Goal: Task Accomplishment & Management: Complete application form

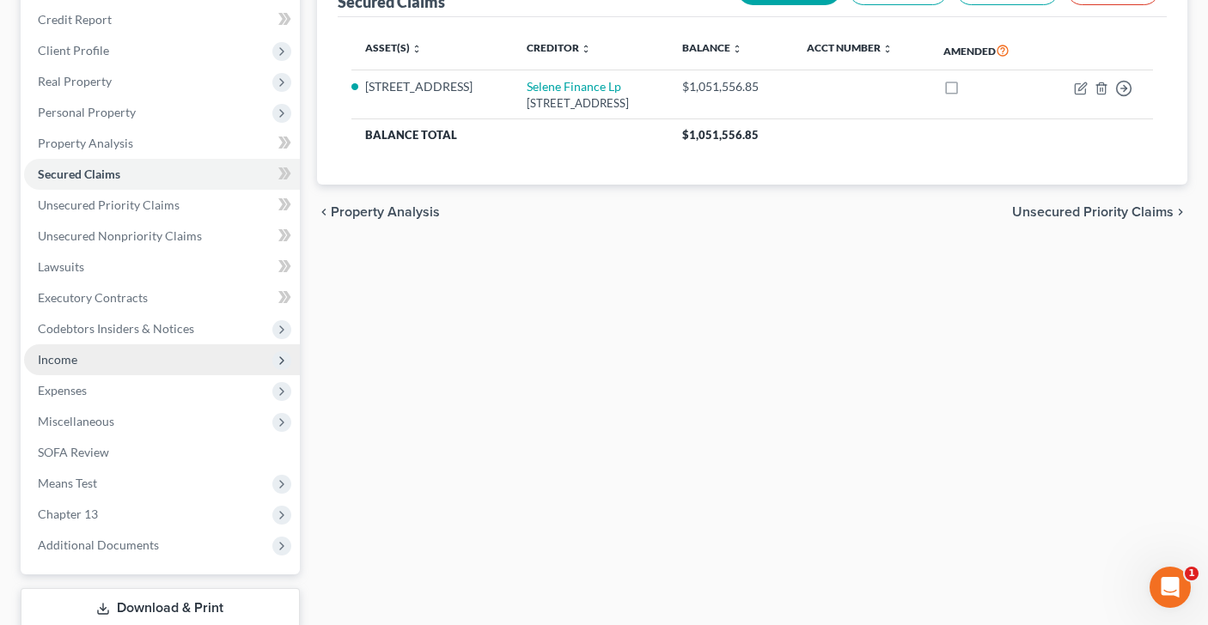
scroll to position [202, 0]
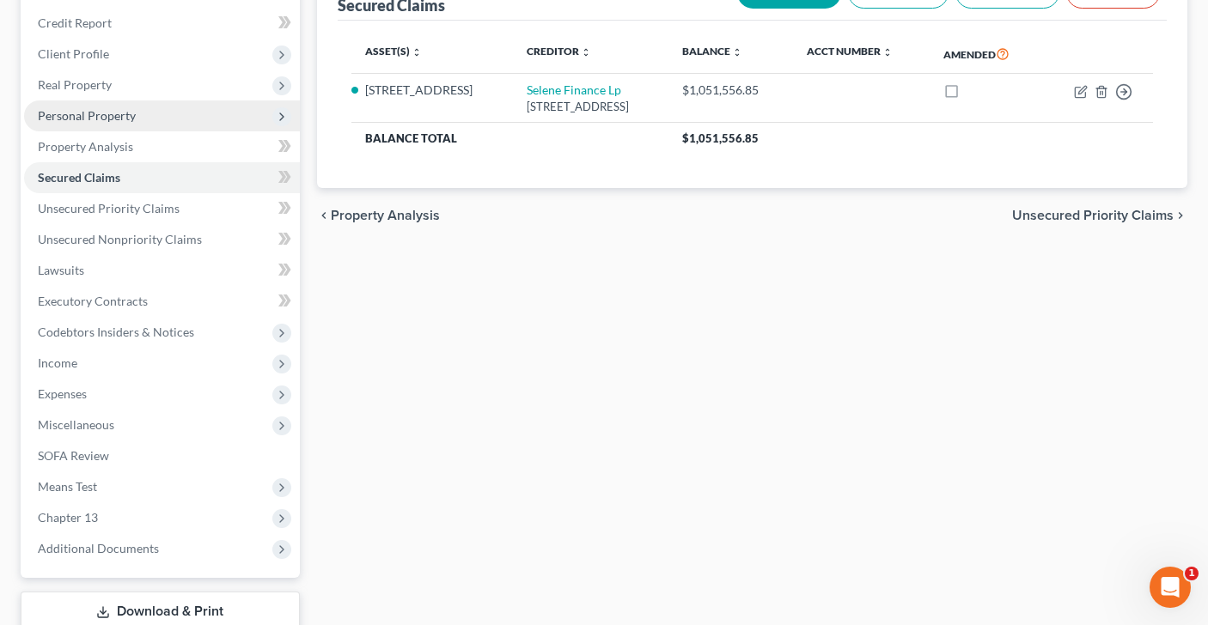
click at [138, 114] on span "Personal Property" at bounding box center [162, 116] width 276 height 31
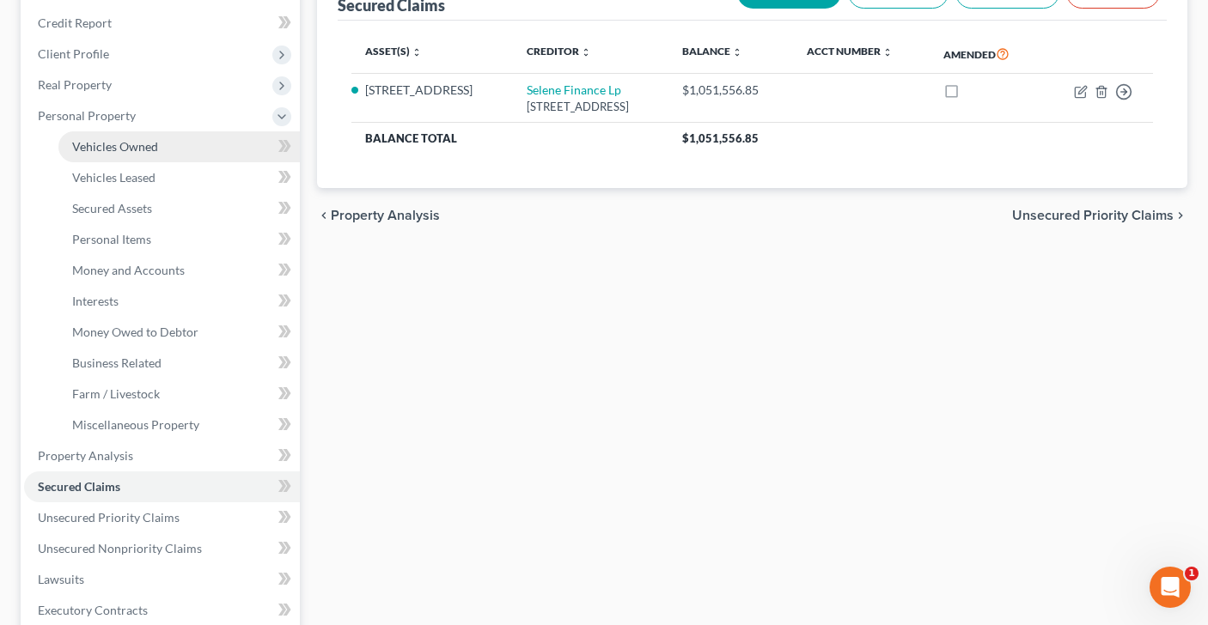
click at [138, 141] on span "Vehicles Owned" at bounding box center [115, 146] width 86 height 15
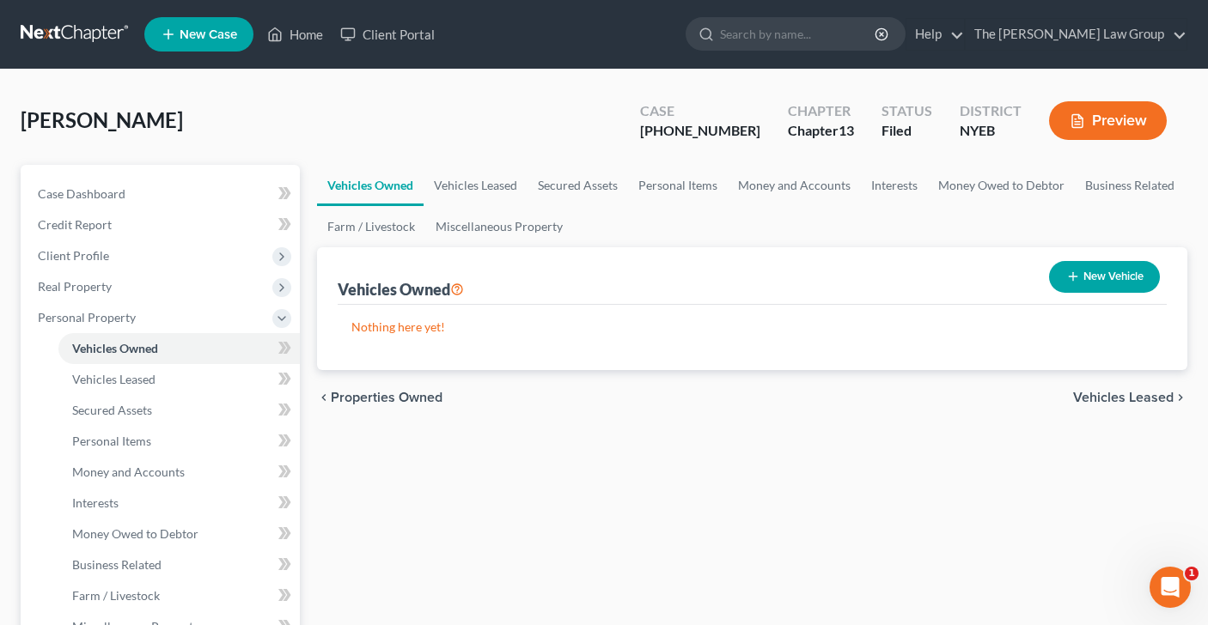
click at [1109, 399] on span "Vehicles Leased" at bounding box center [1123, 398] width 101 height 14
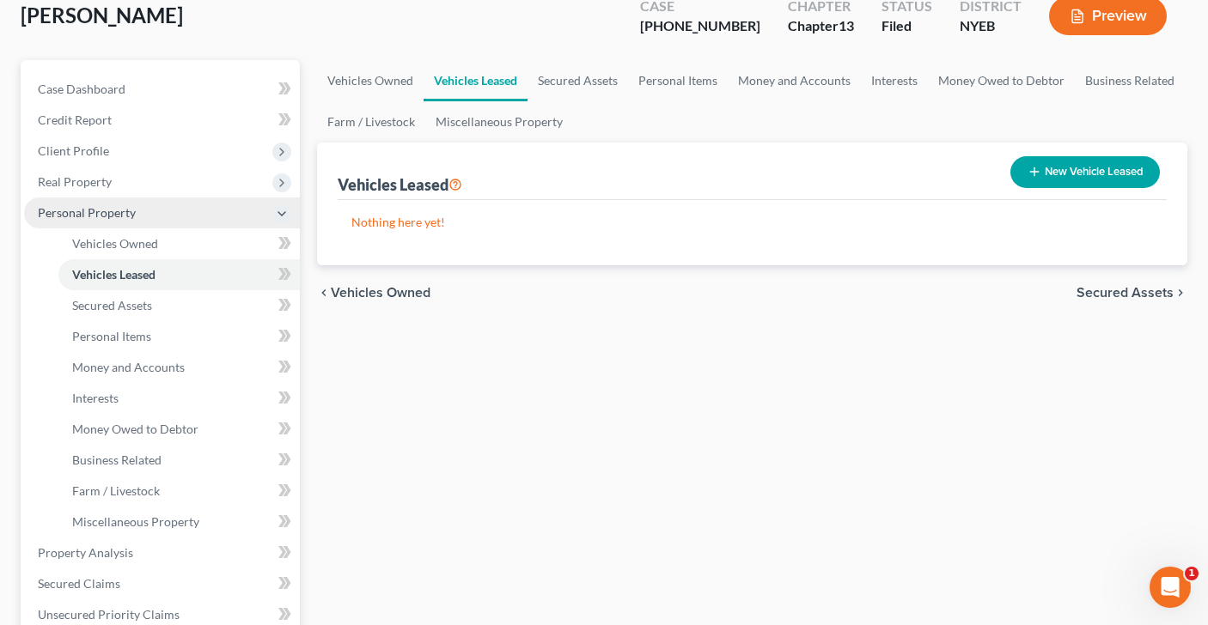
scroll to position [108, 0]
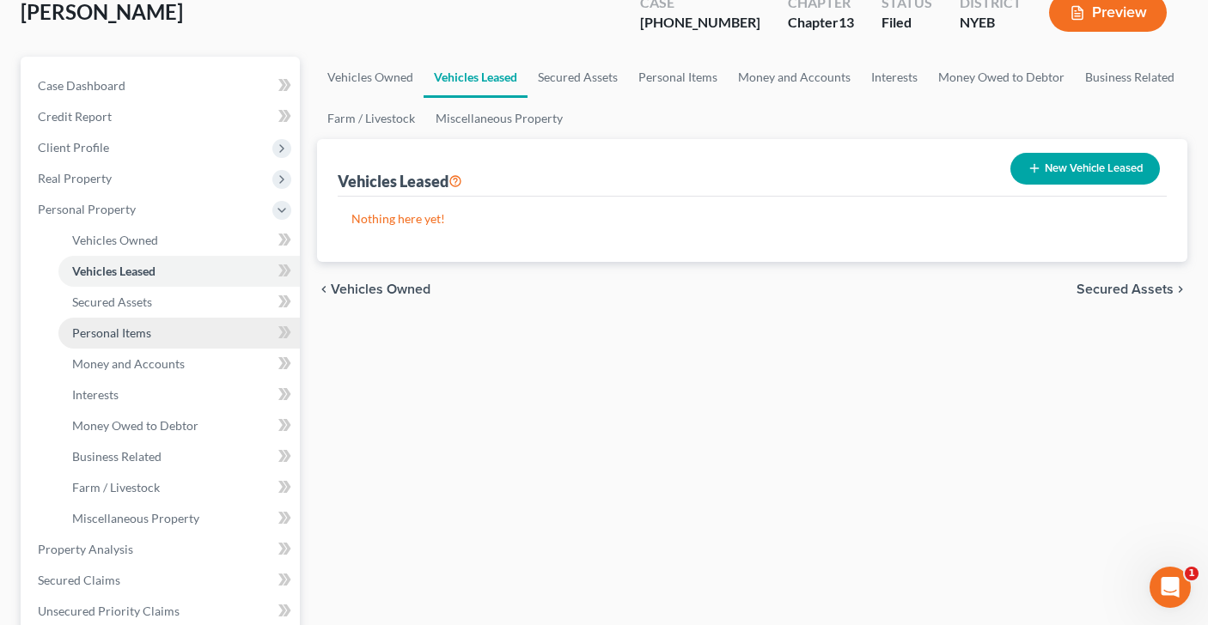
click at [147, 334] on span "Personal Items" at bounding box center [111, 333] width 79 height 15
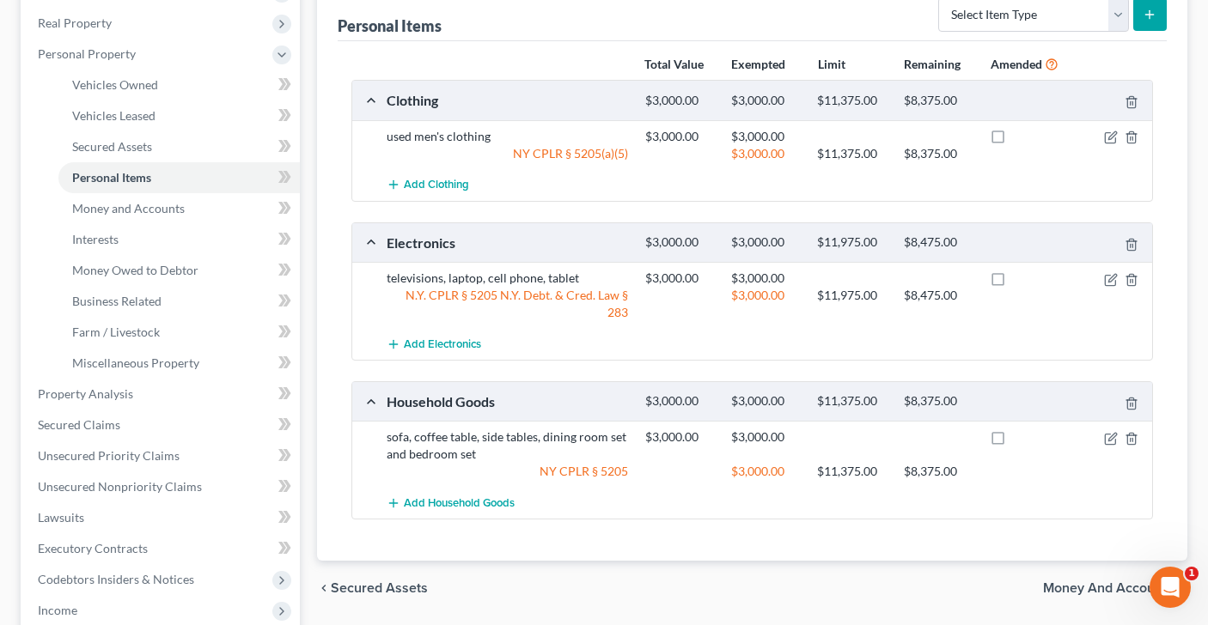
scroll to position [259, 0]
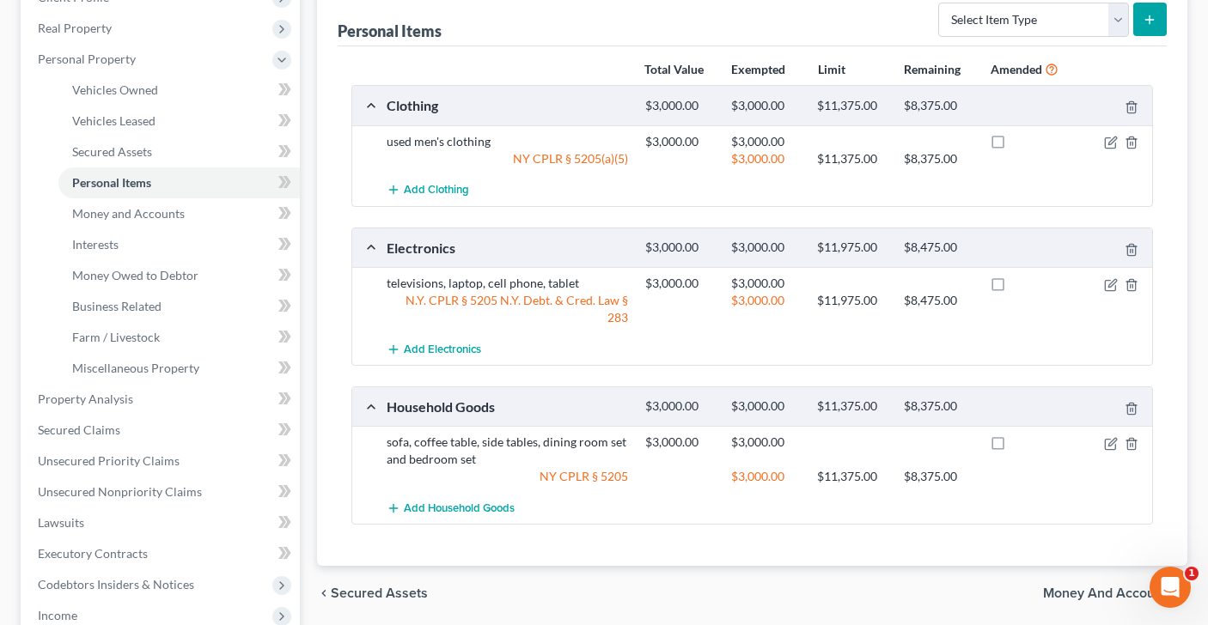
click at [1078, 587] on span "Money and Accounts" at bounding box center [1108, 594] width 131 height 14
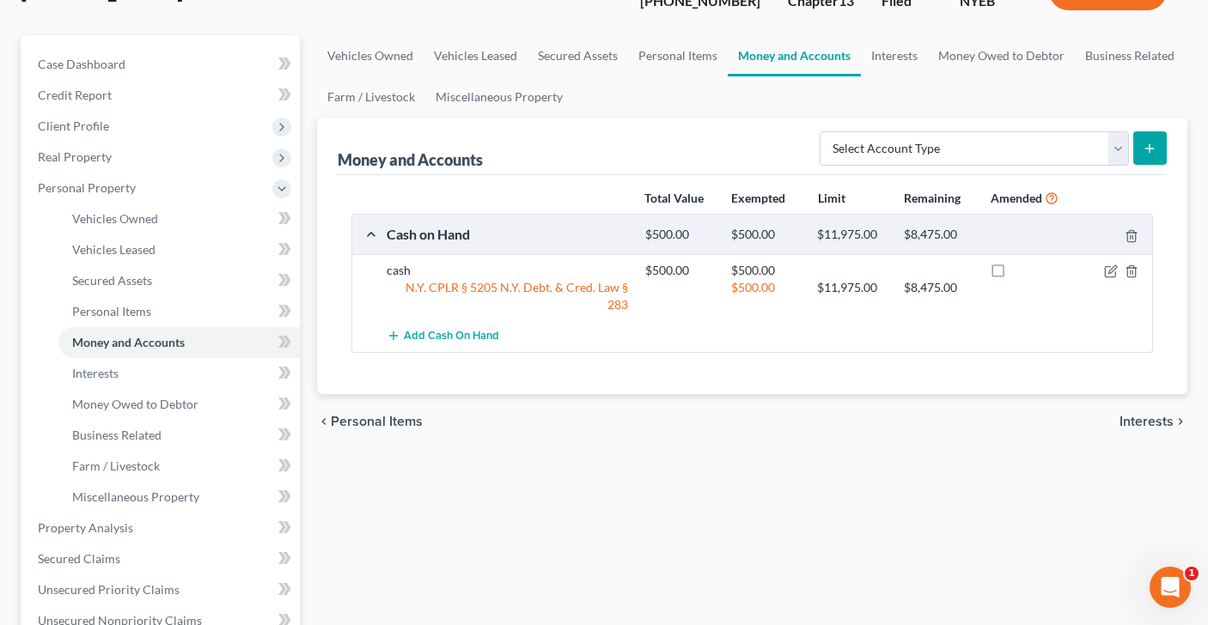
scroll to position [133, 0]
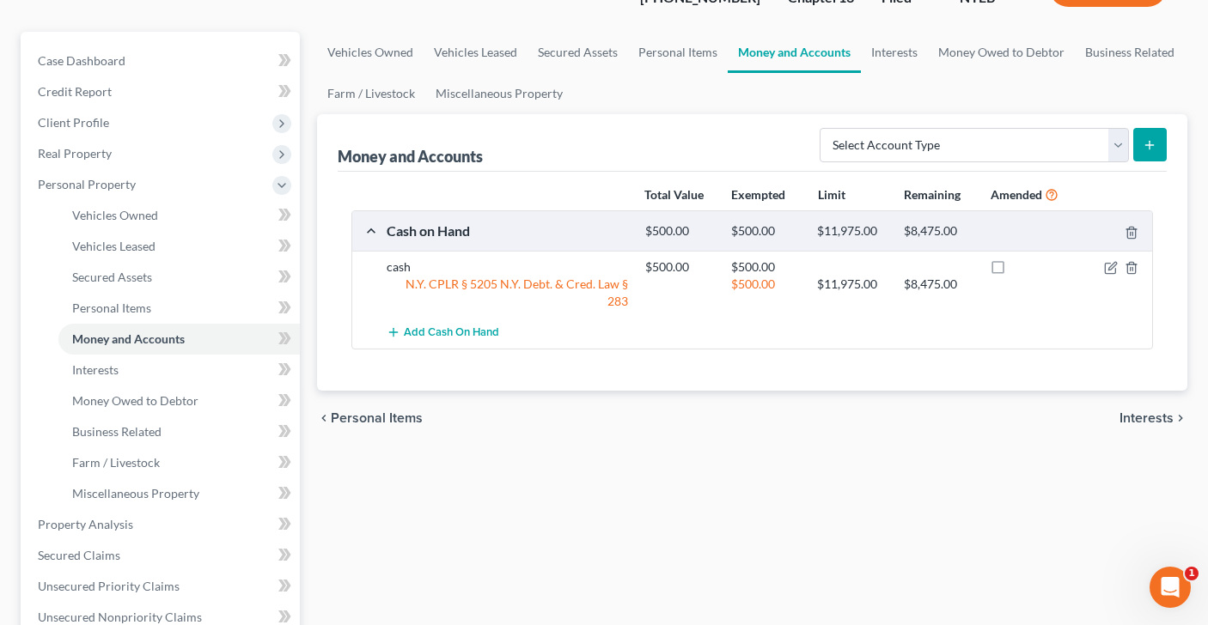
click at [1136, 411] on span "Interests" at bounding box center [1146, 418] width 54 height 14
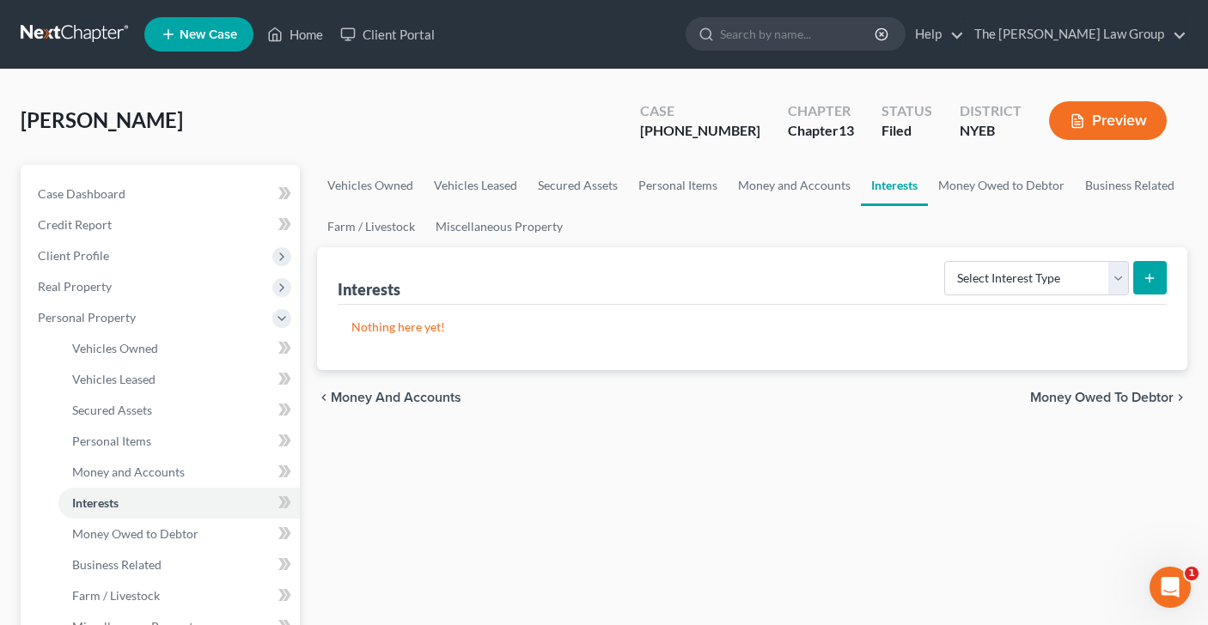
click at [1122, 391] on span "Money Owed to Debtor" at bounding box center [1101, 398] width 143 height 14
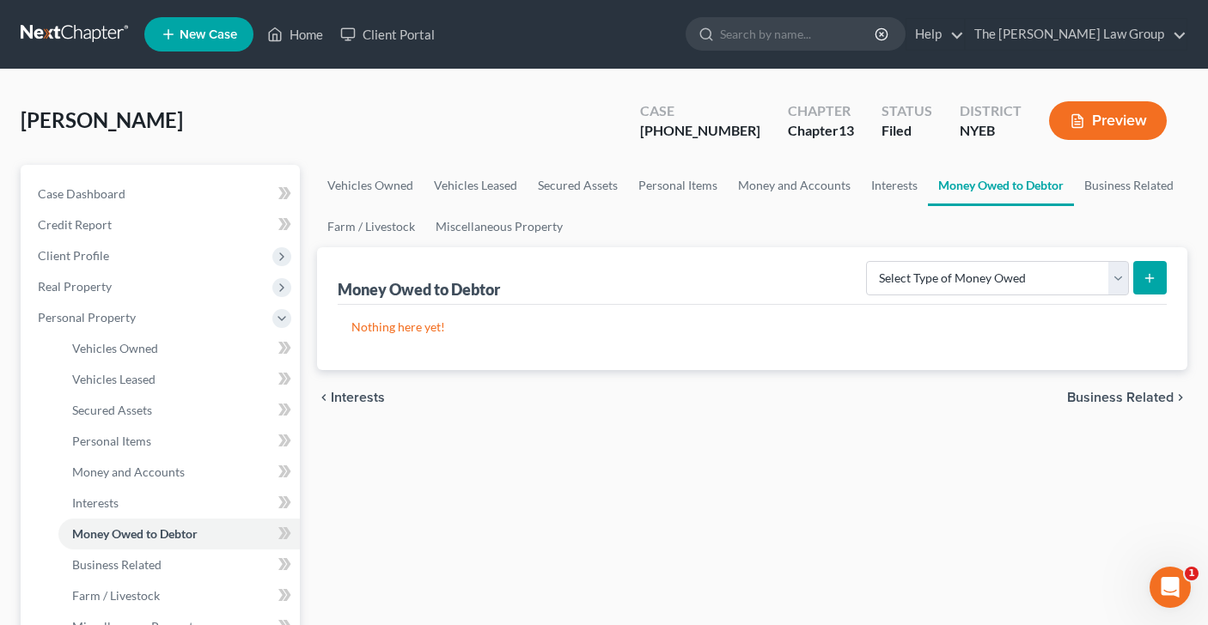
click at [1074, 395] on span "Business Related" at bounding box center [1120, 398] width 107 height 14
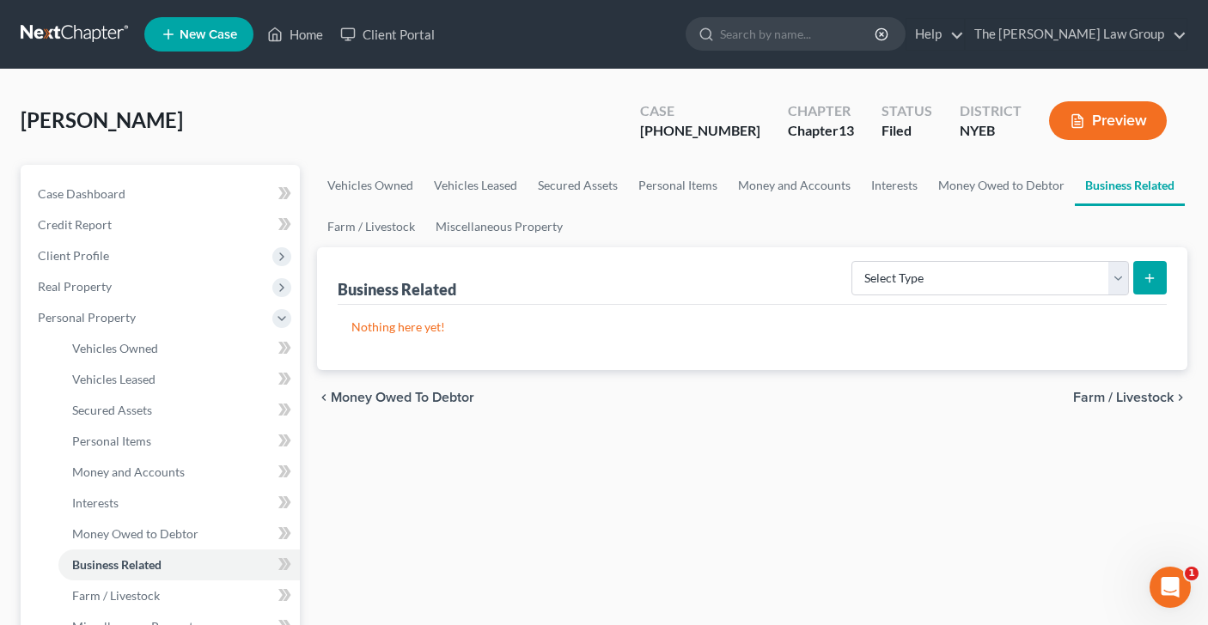
click at [1088, 397] on span "Farm / Livestock" at bounding box center [1123, 398] width 101 height 14
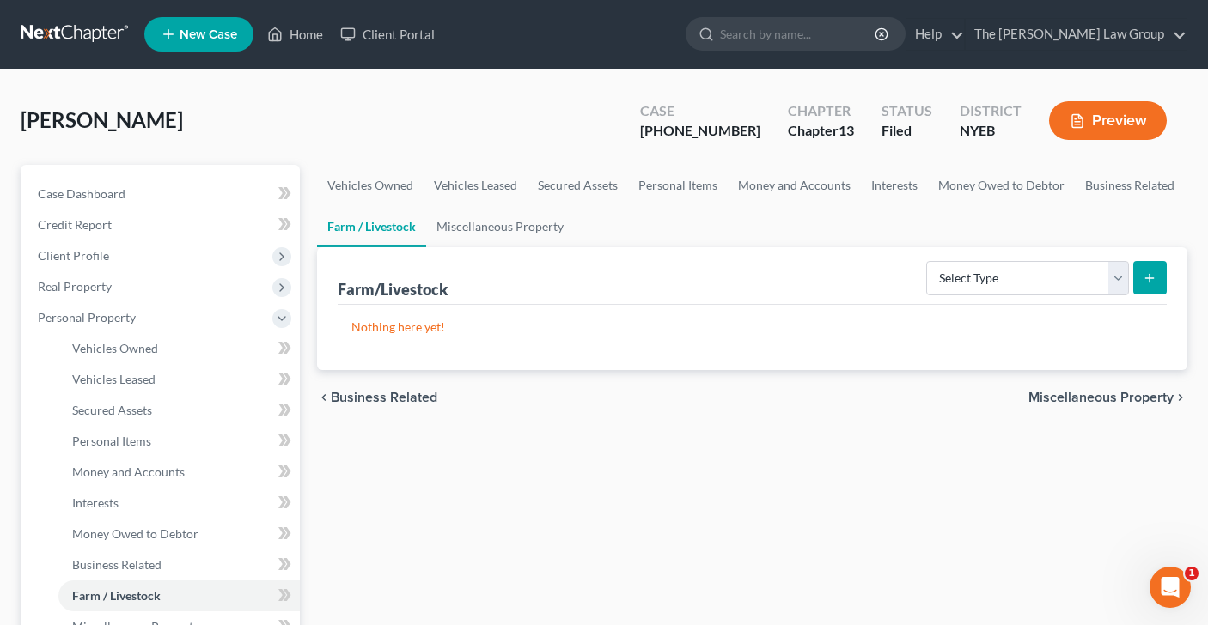
click at [1088, 397] on span "Miscellaneous Property" at bounding box center [1100, 398] width 145 height 14
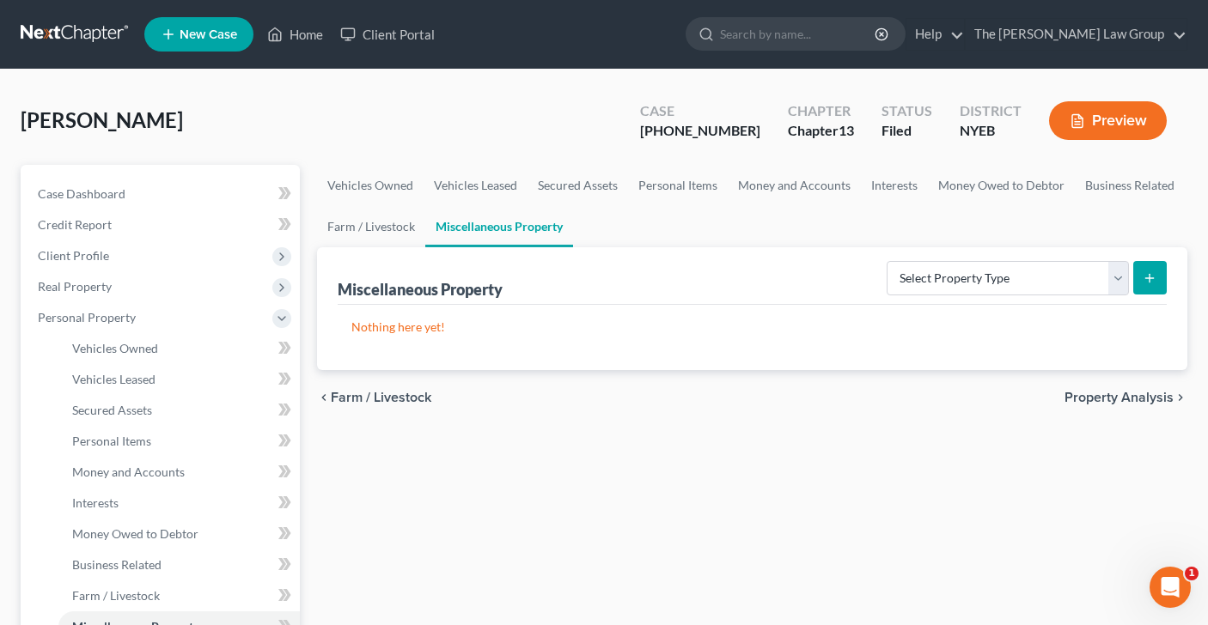
click at [1088, 397] on span "Property Analysis" at bounding box center [1118, 398] width 109 height 14
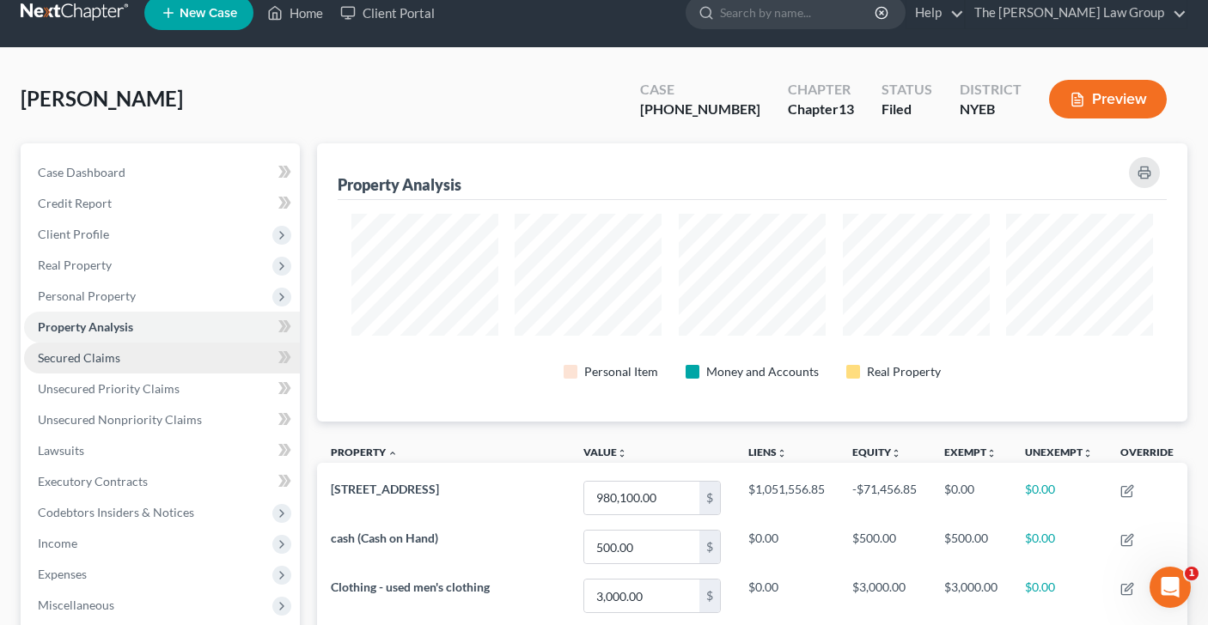
scroll to position [30, 0]
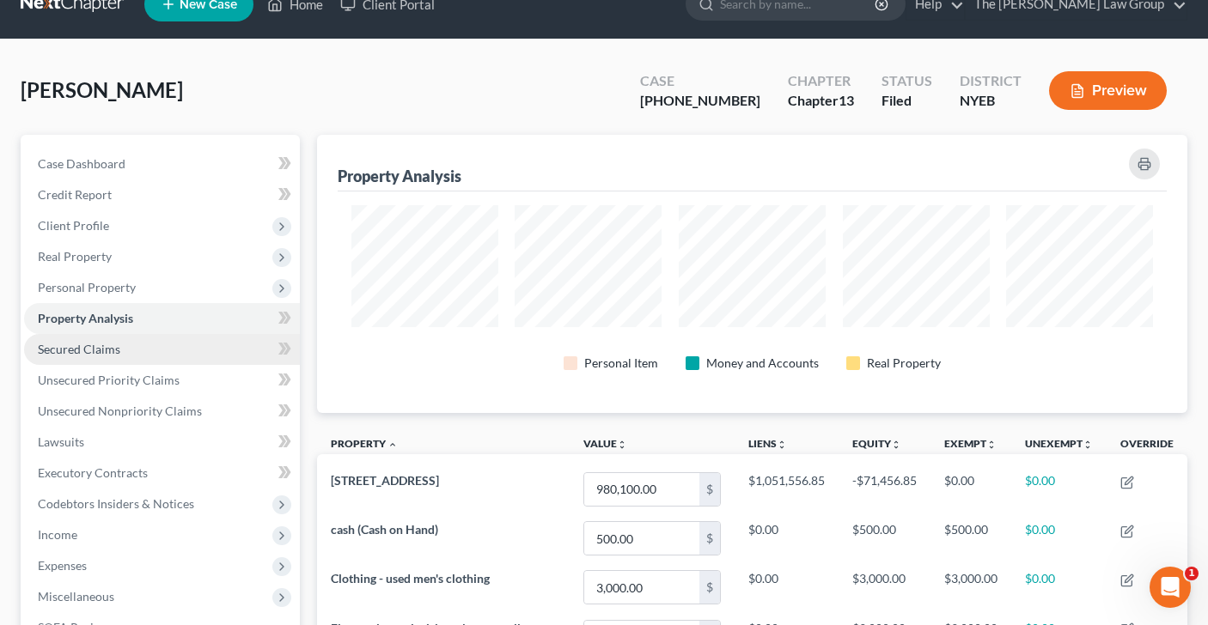
click at [180, 355] on link "Secured Claims" at bounding box center [162, 349] width 276 height 31
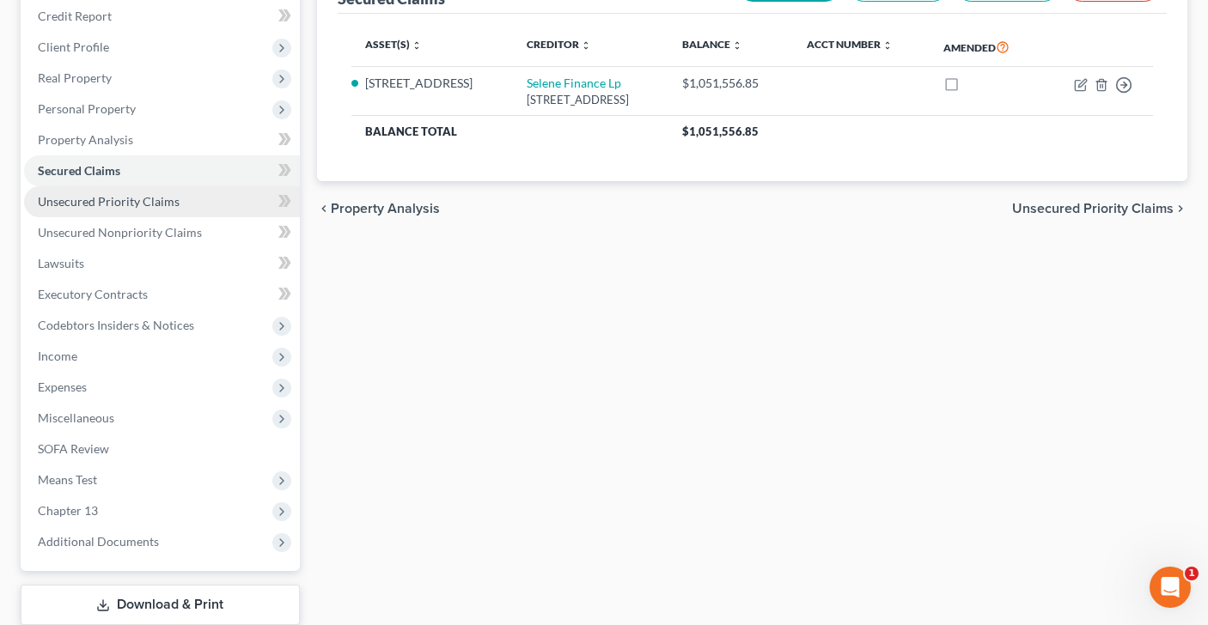
click at [126, 202] on span "Unsecured Priority Claims" at bounding box center [109, 201] width 142 height 15
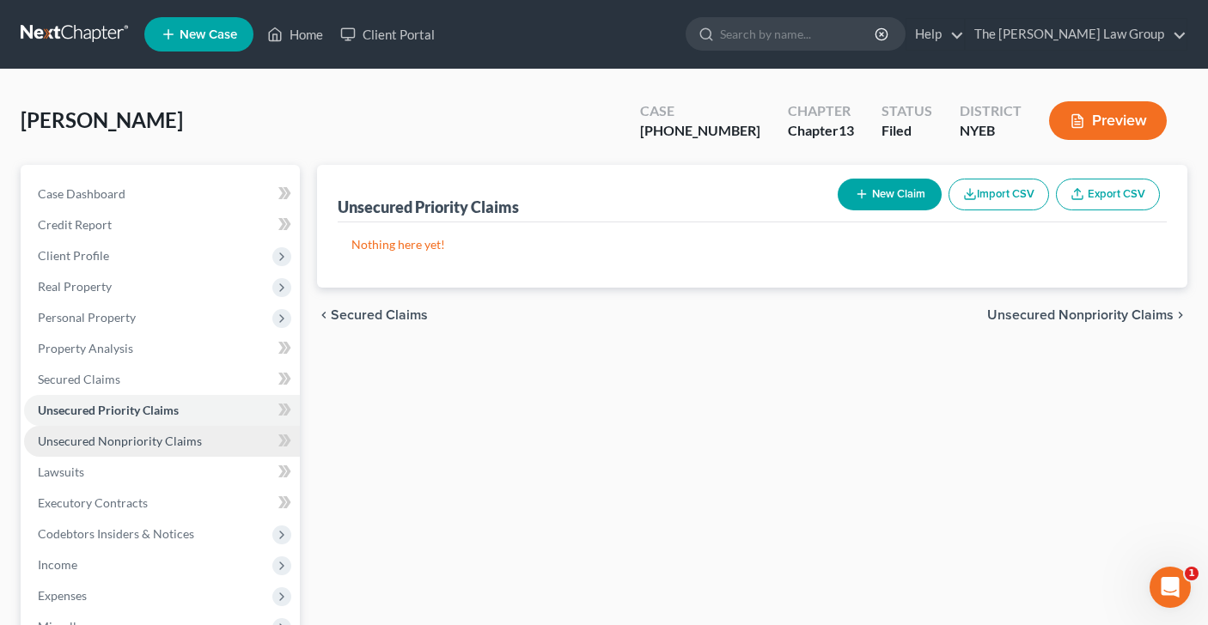
click at [94, 443] on span "Unsecured Nonpriority Claims" at bounding box center [120, 441] width 164 height 15
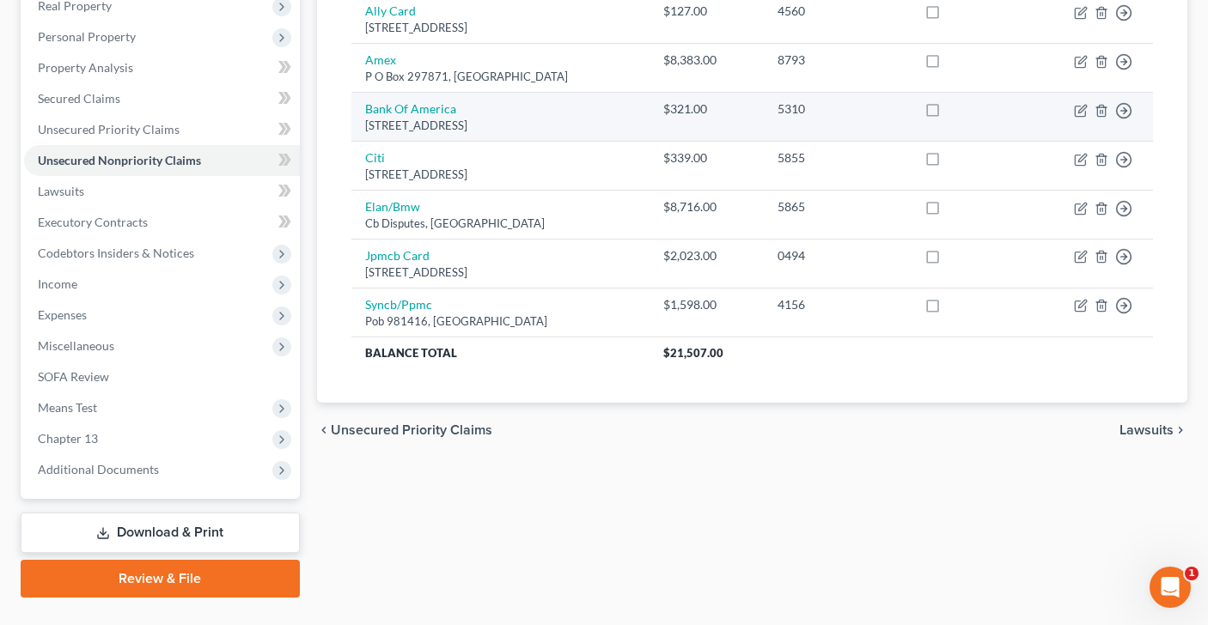
scroll to position [287, 0]
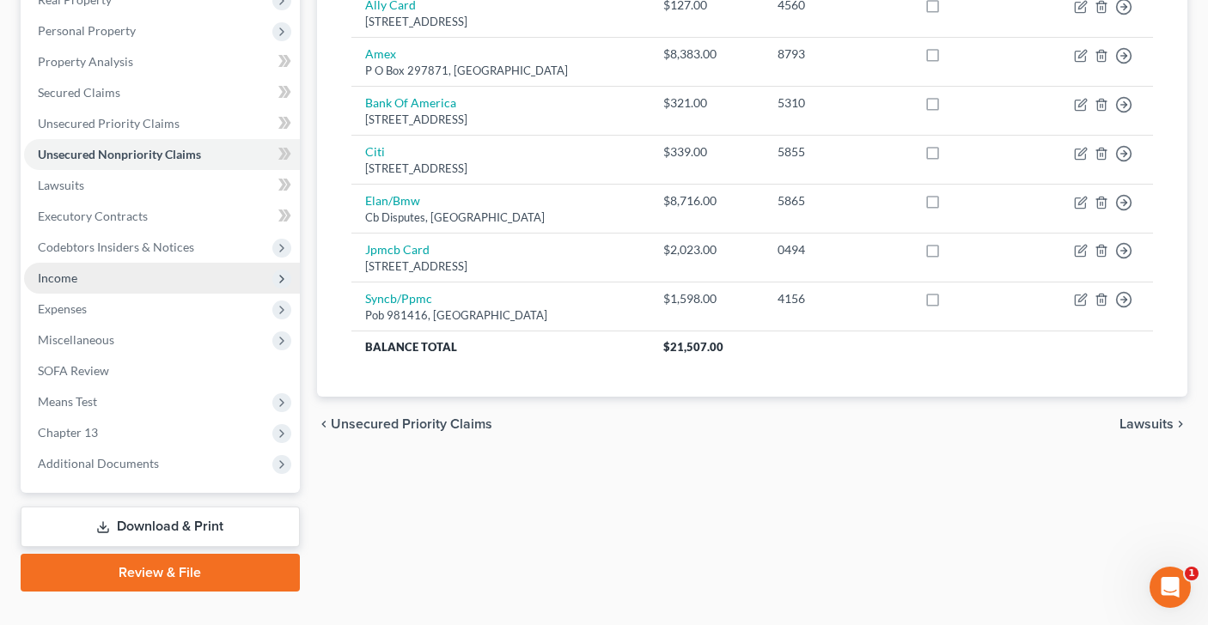
click at [149, 277] on span "Income" at bounding box center [162, 278] width 276 height 31
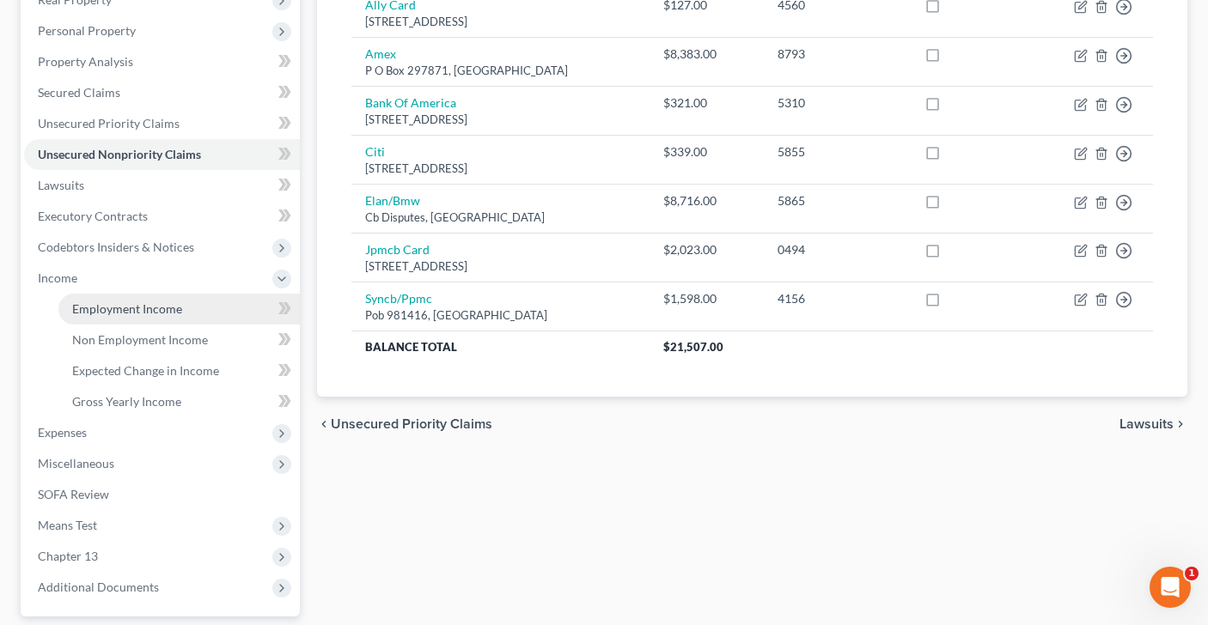
click at [204, 303] on link "Employment Income" at bounding box center [178, 309] width 241 height 31
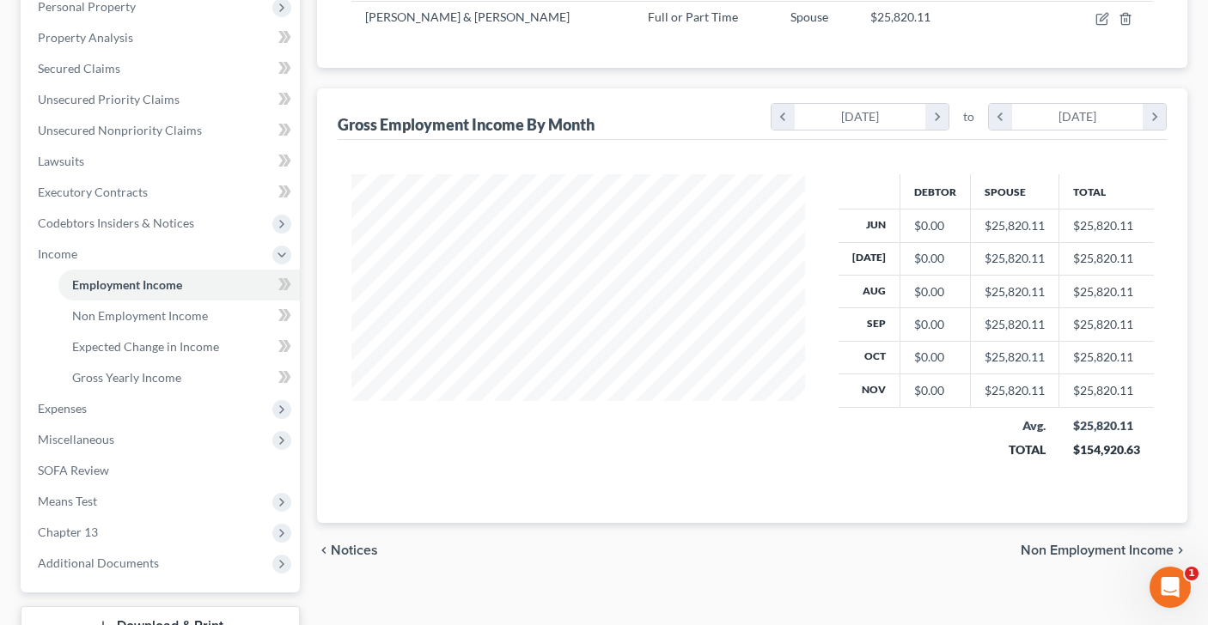
scroll to position [314, 0]
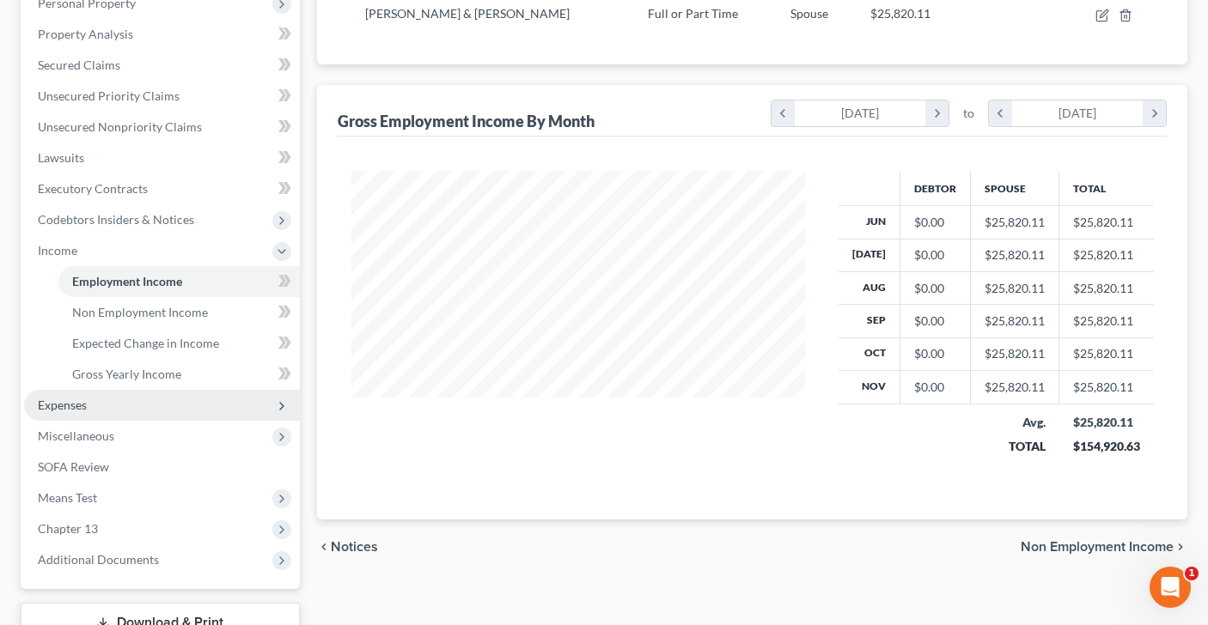
click at [105, 395] on span "Expenses" at bounding box center [162, 405] width 276 height 31
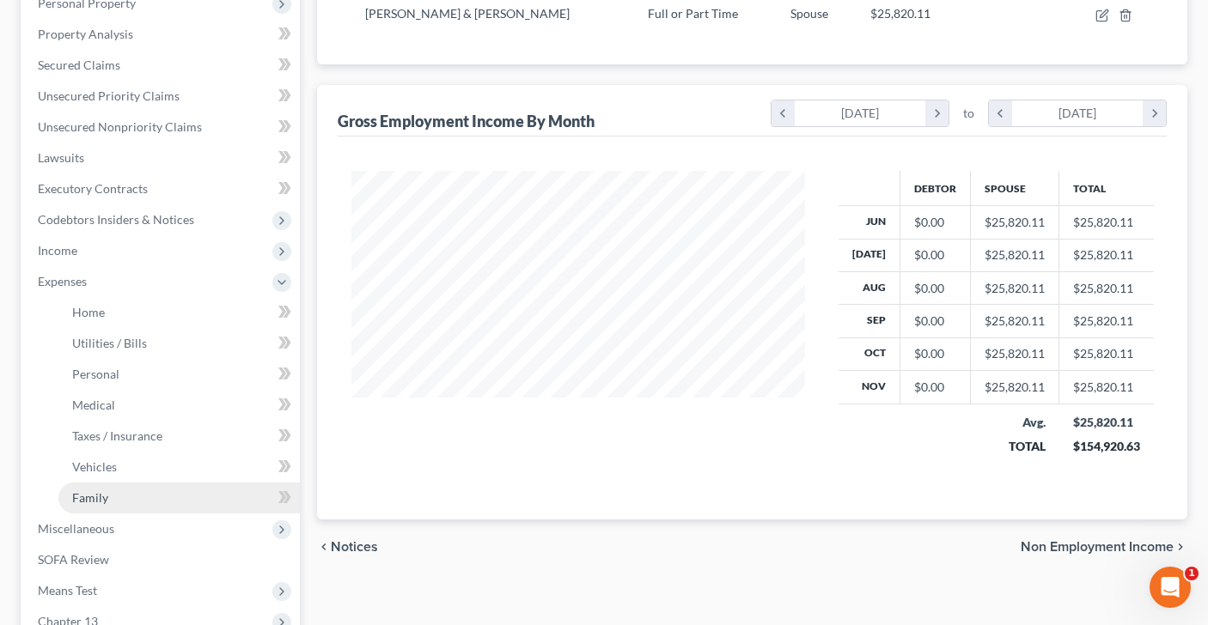
click at [148, 504] on link "Family" at bounding box center [178, 498] width 241 height 31
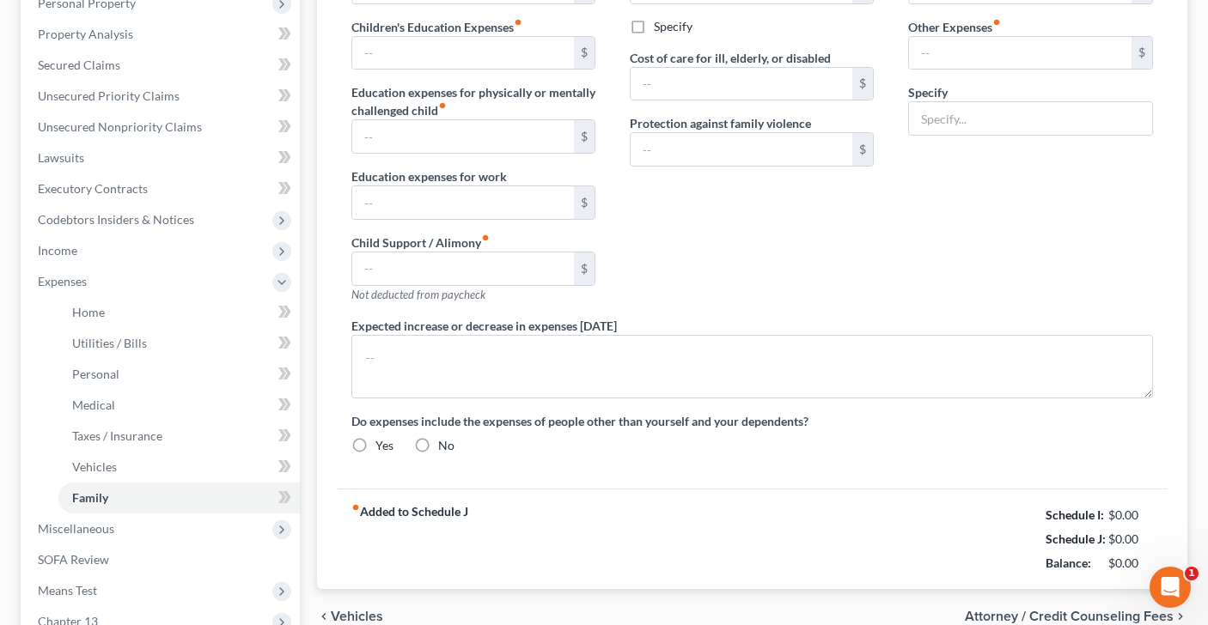
type input "0.00"
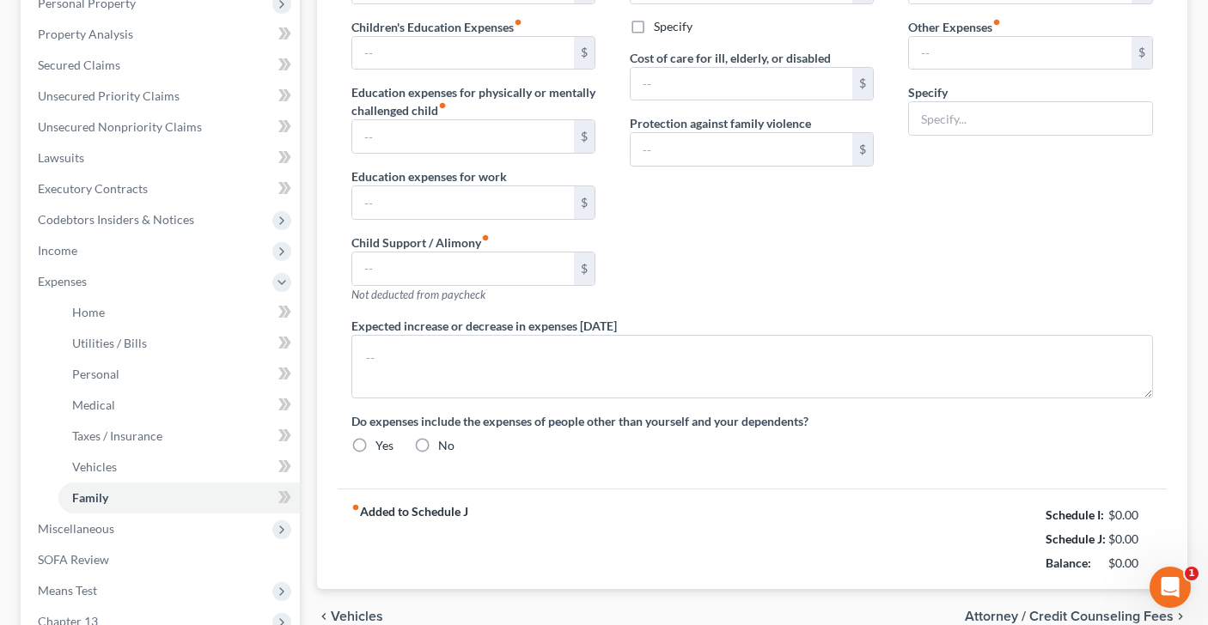
type input "0.00"
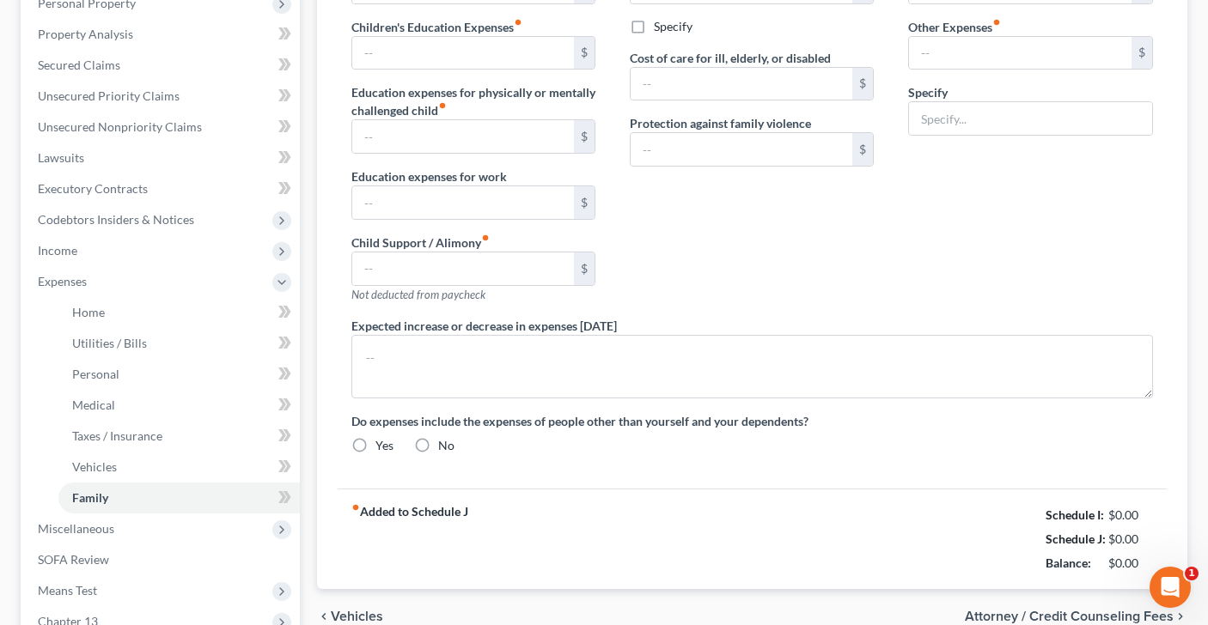
radio input "true"
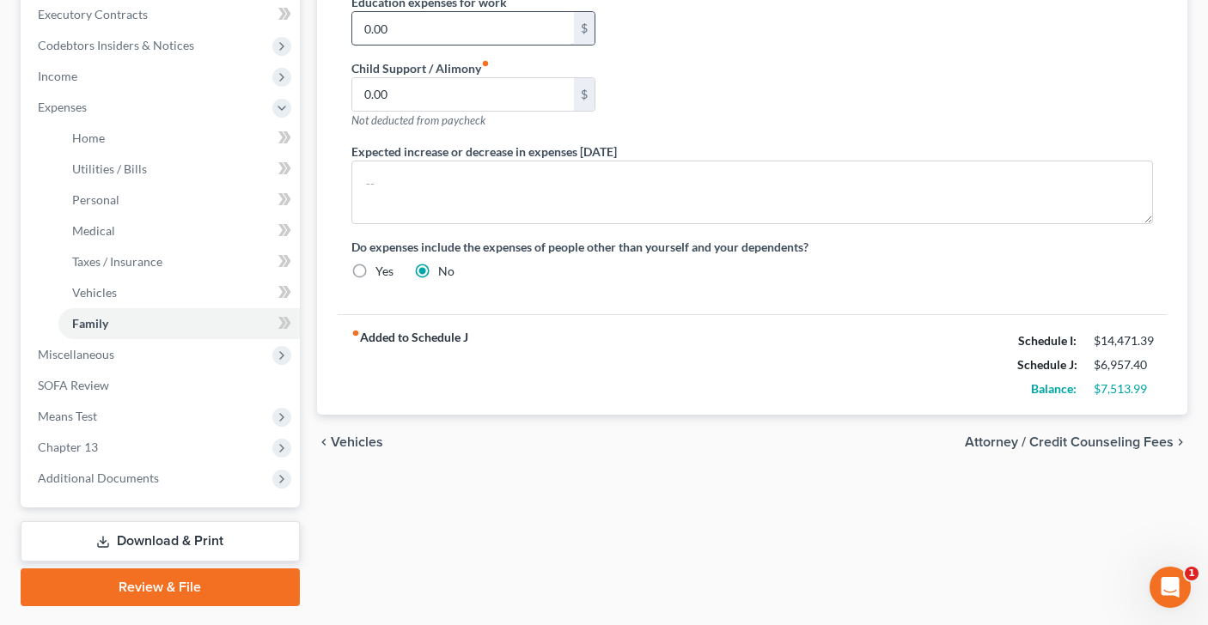
scroll to position [491, 0]
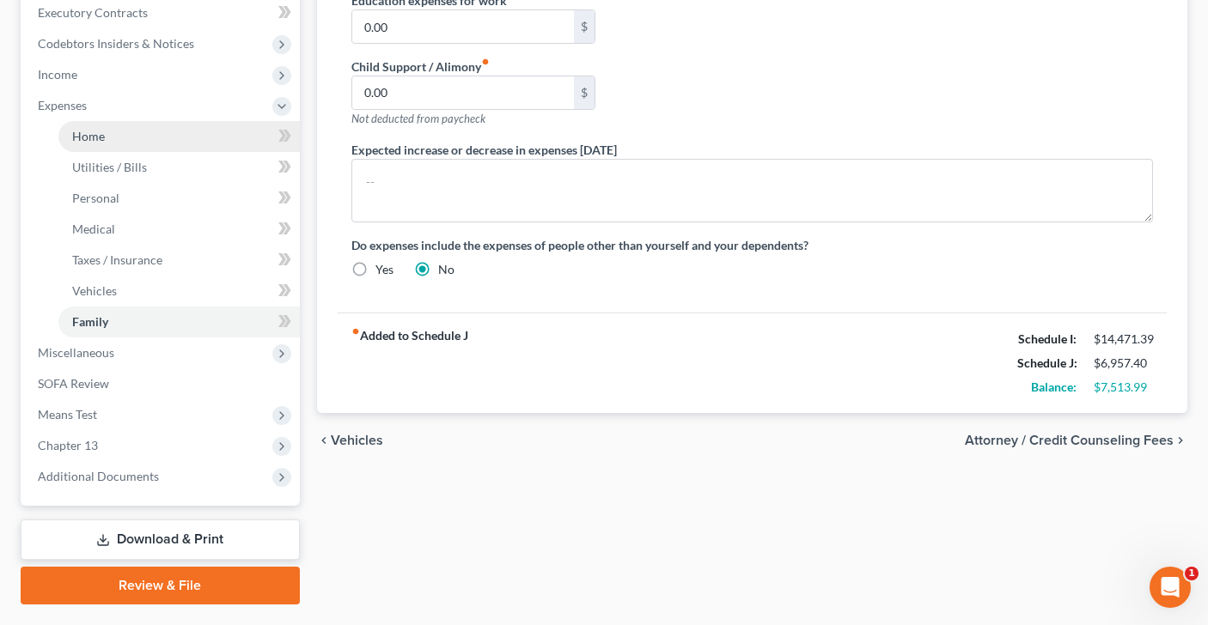
click at [186, 137] on link "Home" at bounding box center [178, 136] width 241 height 31
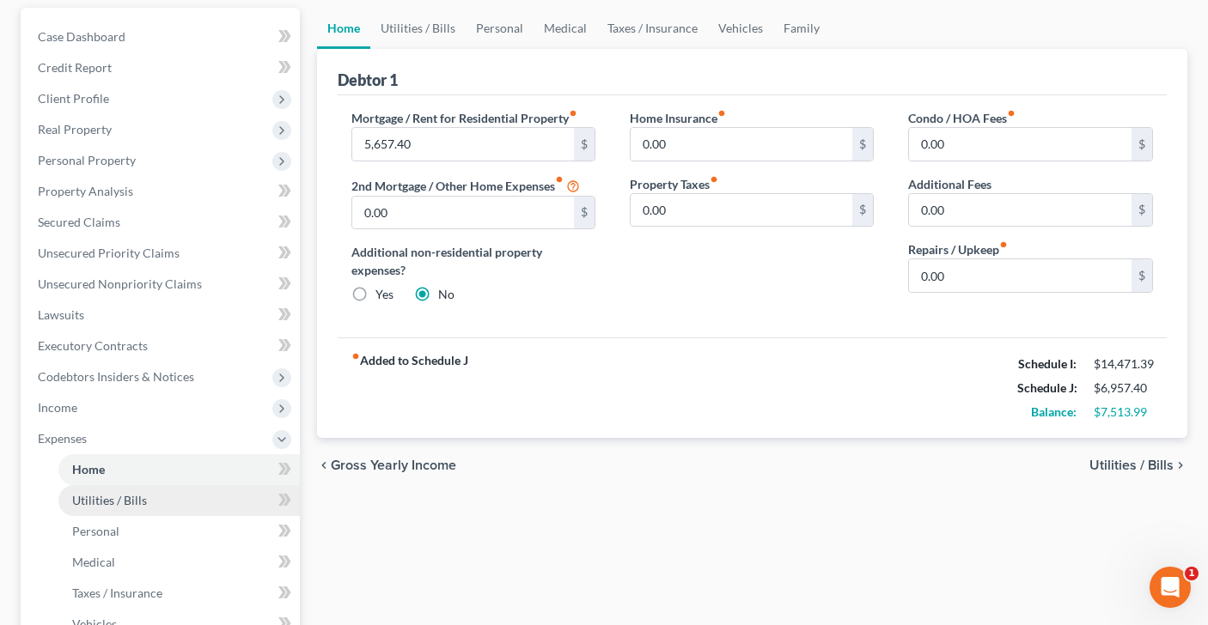
scroll to position [155, 0]
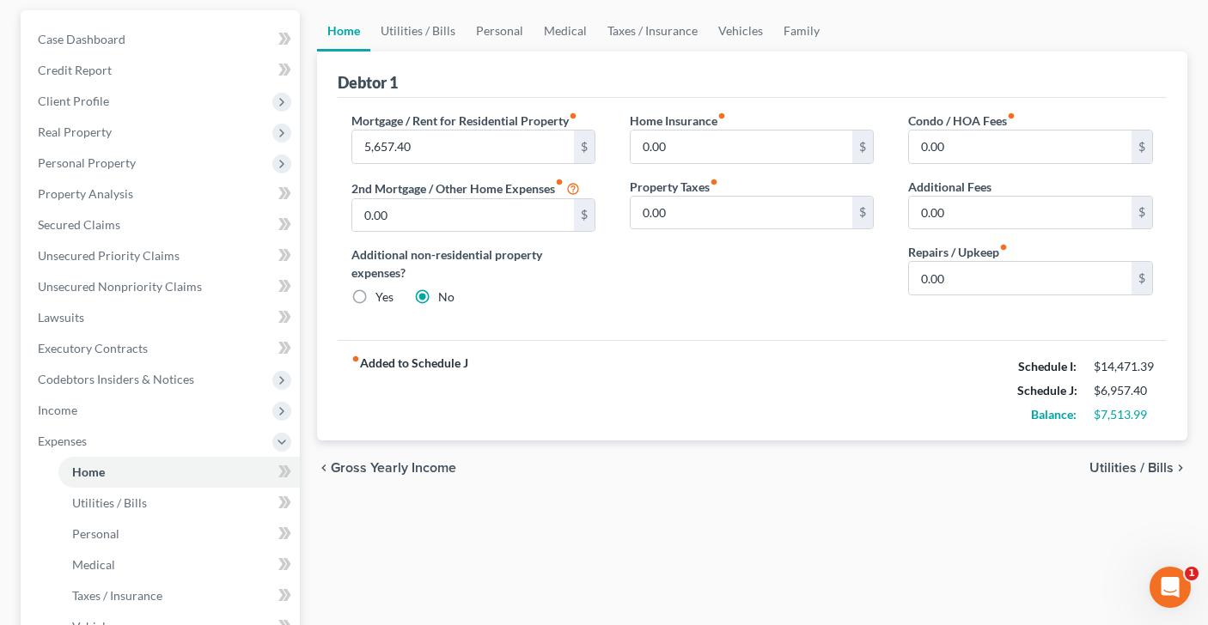
click at [1119, 466] on span "Utilities / Bills" at bounding box center [1131, 468] width 84 height 14
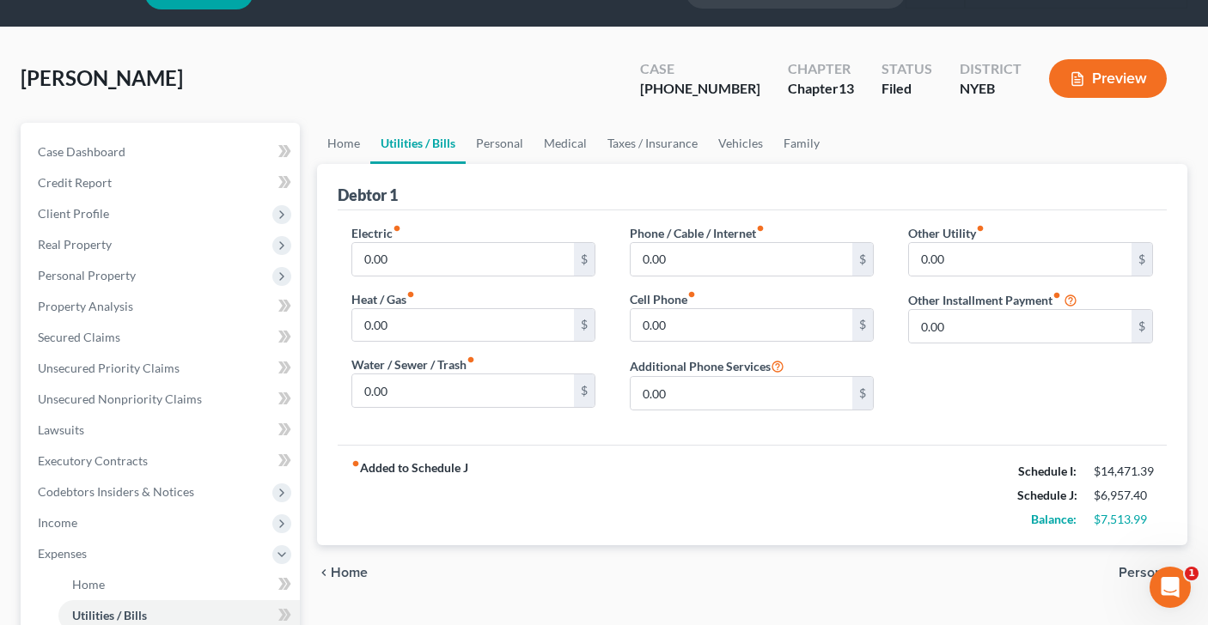
scroll to position [45, 0]
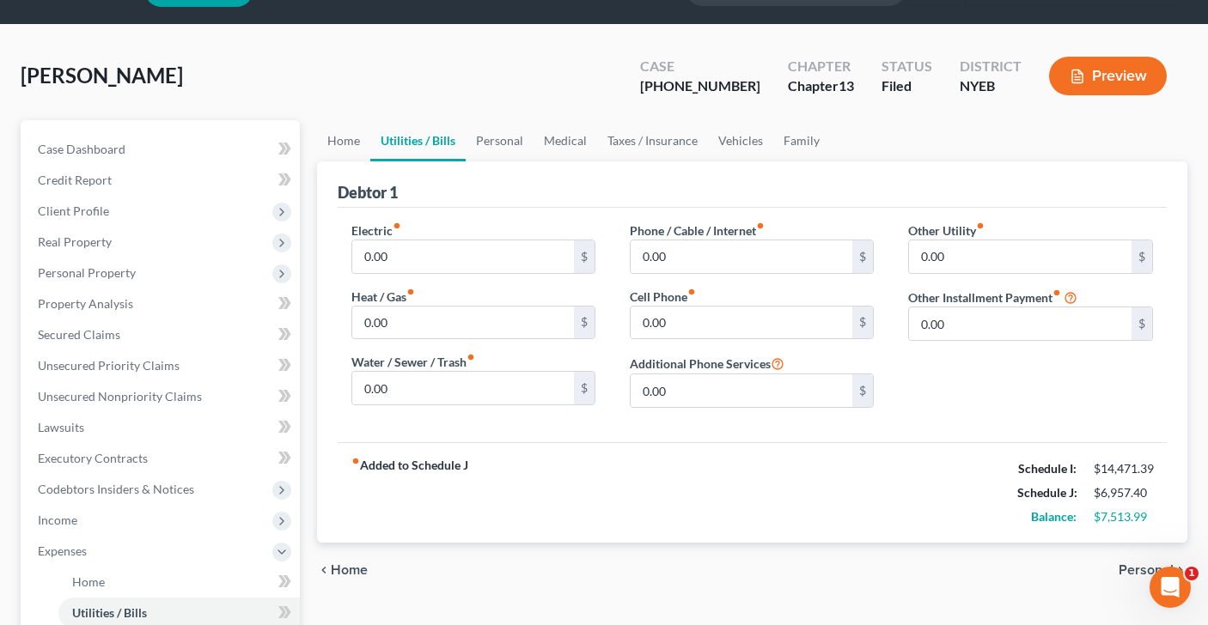
click at [1137, 567] on span "Personal" at bounding box center [1146, 571] width 55 height 14
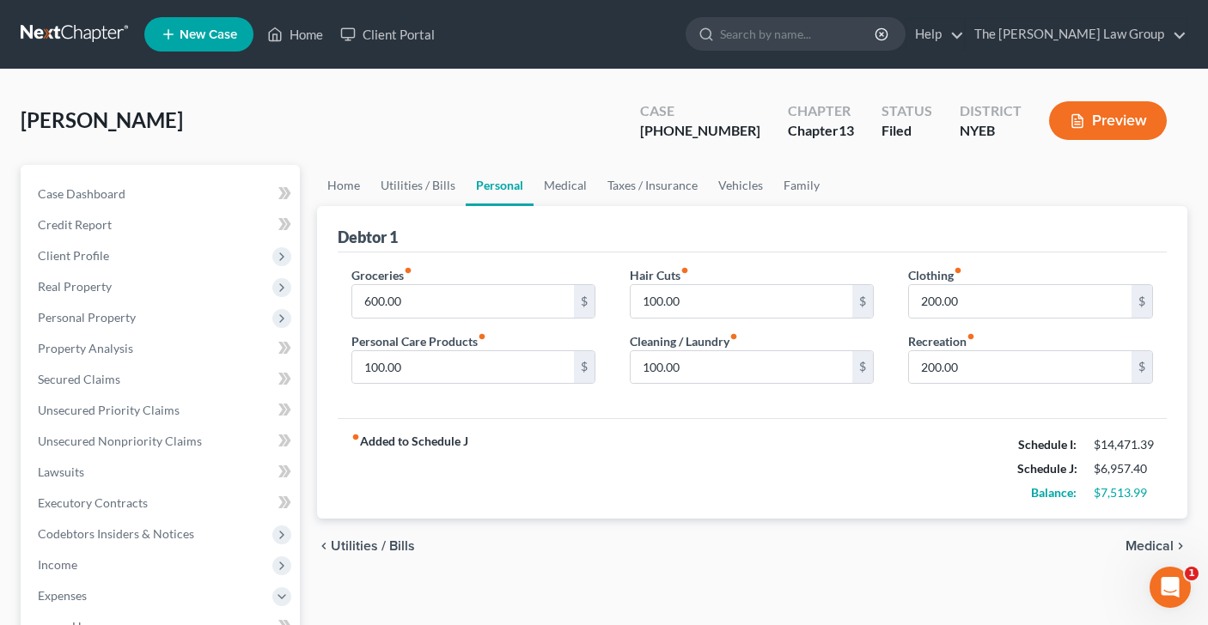
click at [1152, 546] on span "Medical" at bounding box center [1149, 547] width 48 height 14
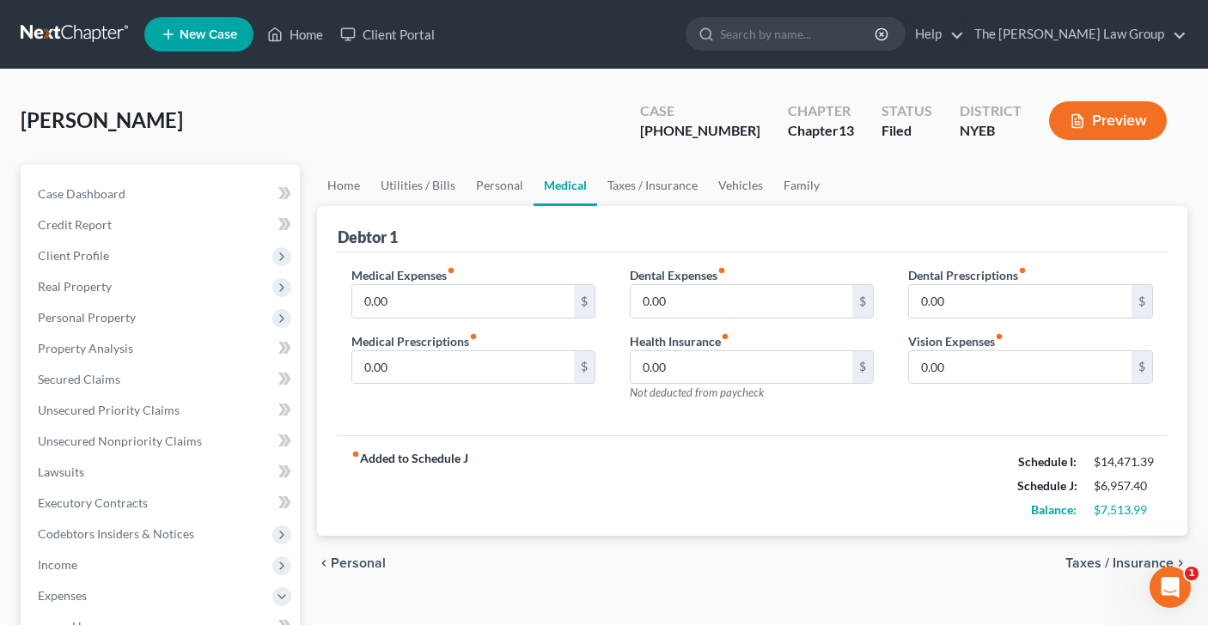
click at [1112, 558] on span "Taxes / Insurance" at bounding box center [1119, 564] width 108 height 14
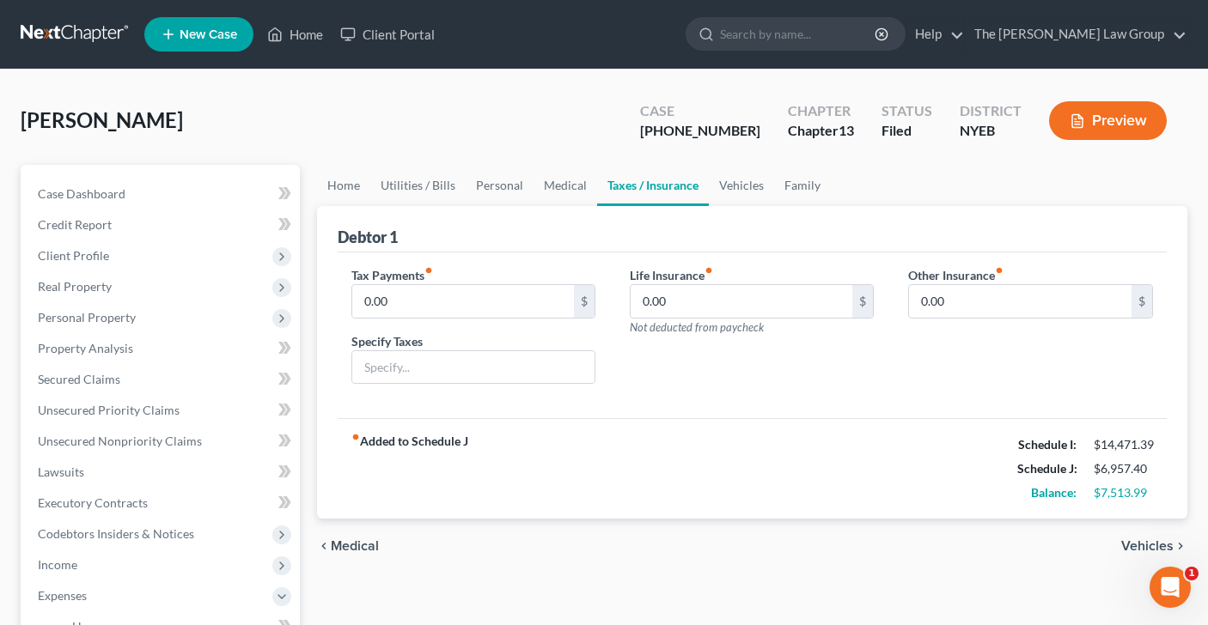
click at [1137, 546] on span "Vehicles" at bounding box center [1147, 547] width 52 height 14
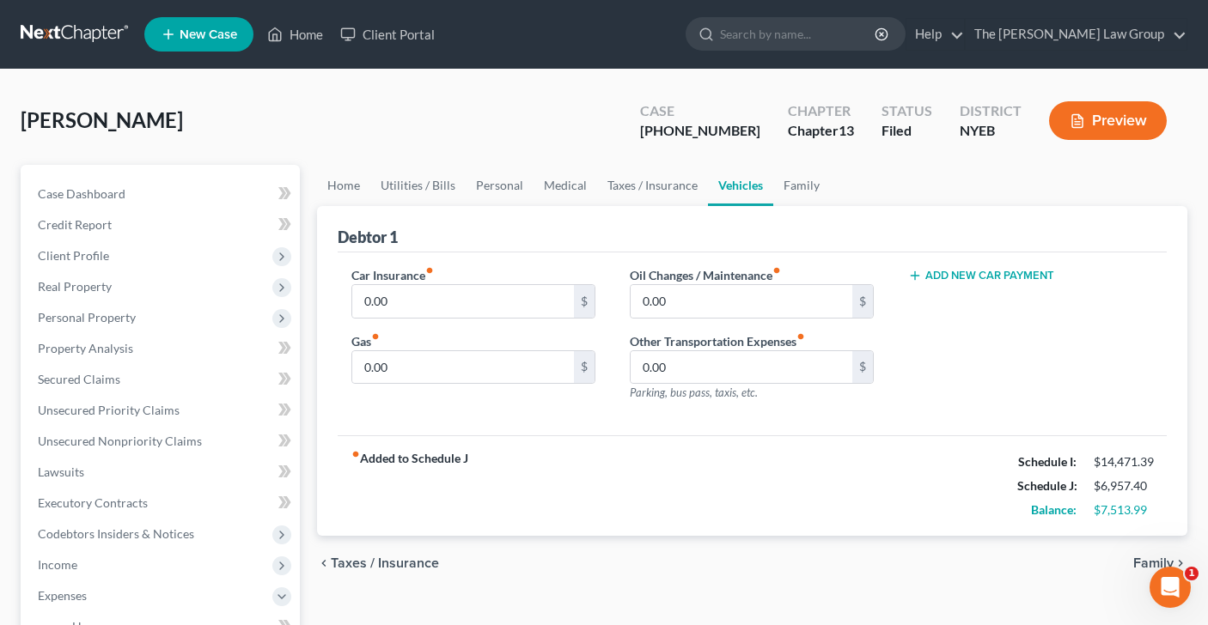
click at [1140, 560] on span "Family" at bounding box center [1153, 564] width 40 height 14
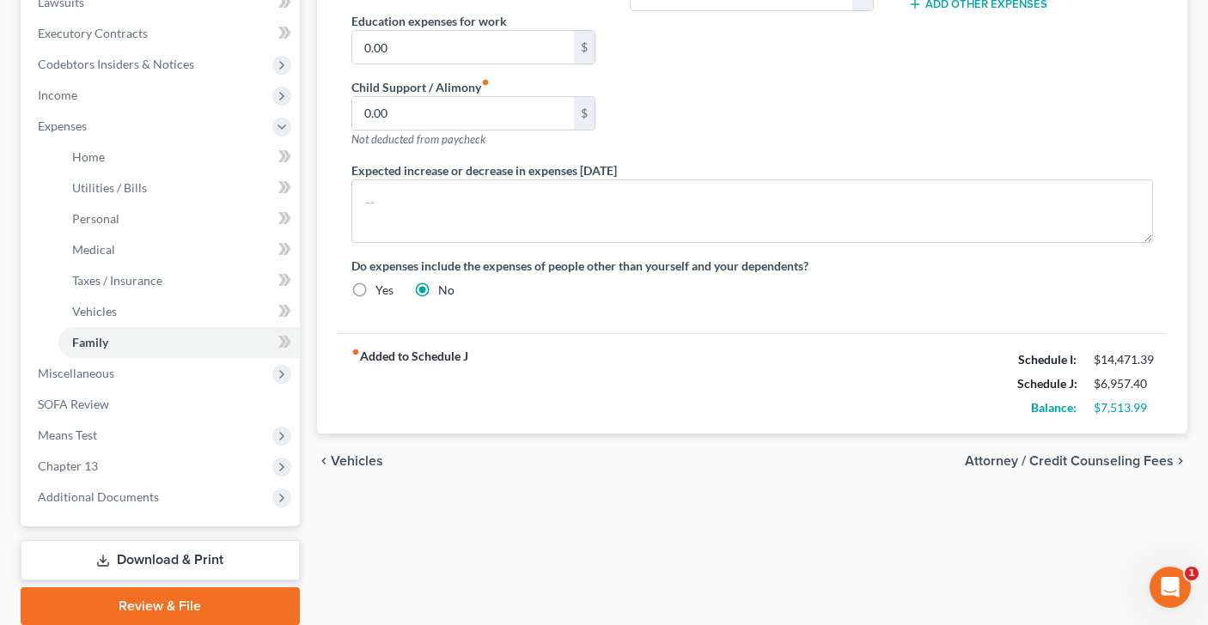
scroll to position [472, 0]
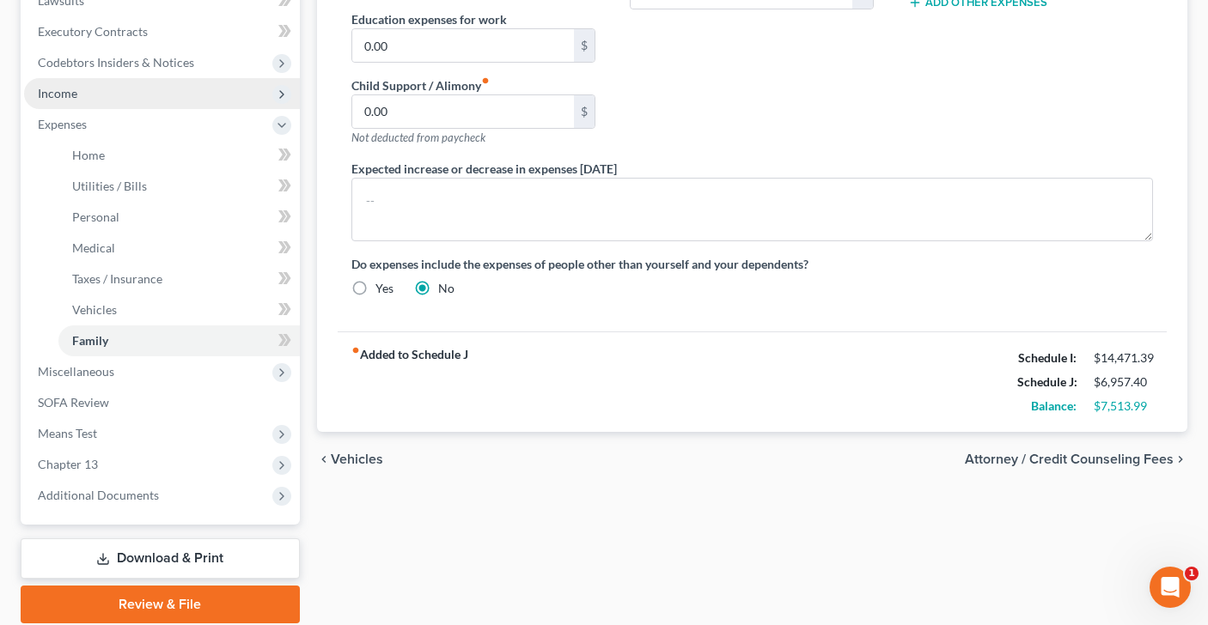
click at [129, 97] on span "Income" at bounding box center [162, 93] width 276 height 31
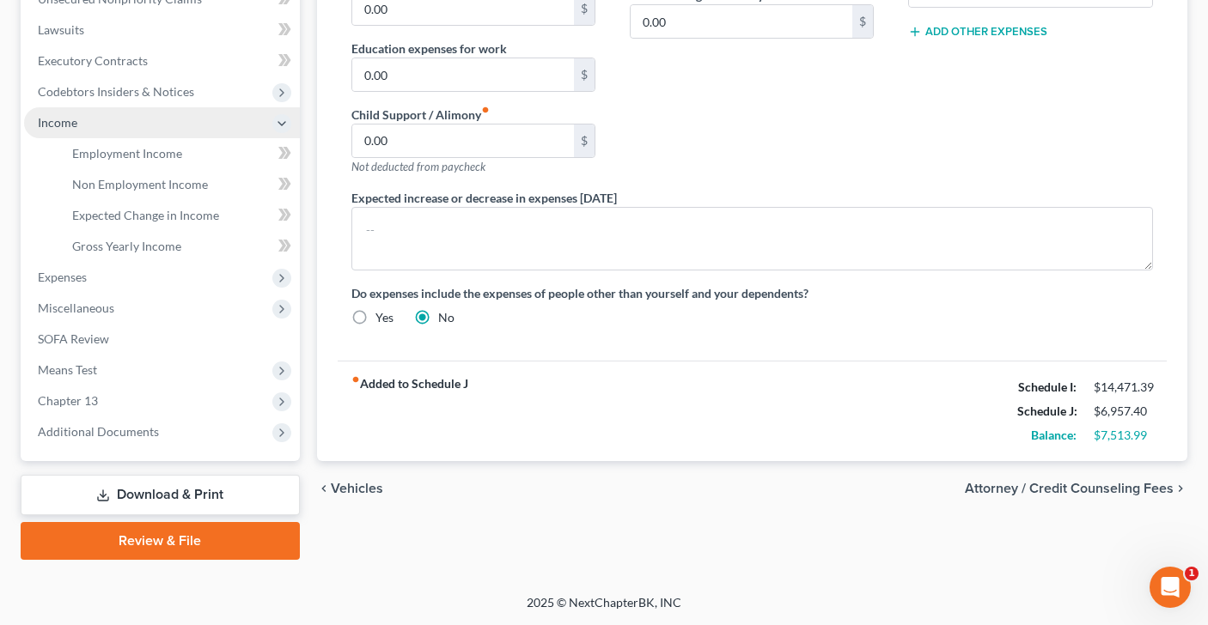
scroll to position [441, 0]
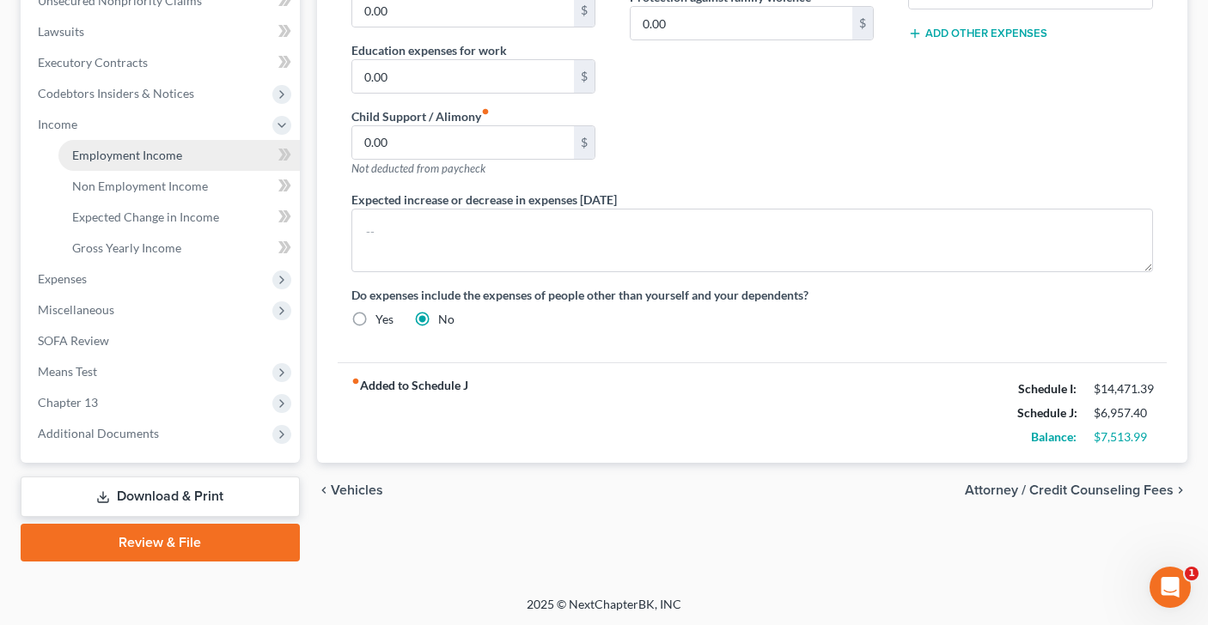
click at [138, 152] on span "Employment Income" at bounding box center [127, 155] width 110 height 15
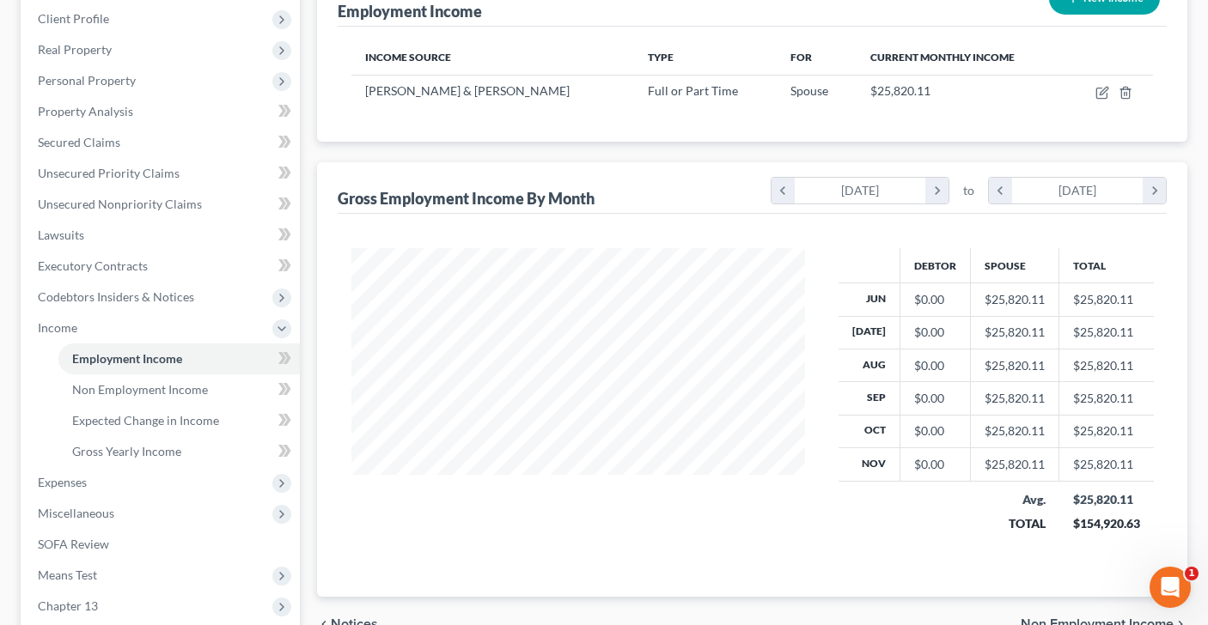
scroll to position [243, 0]
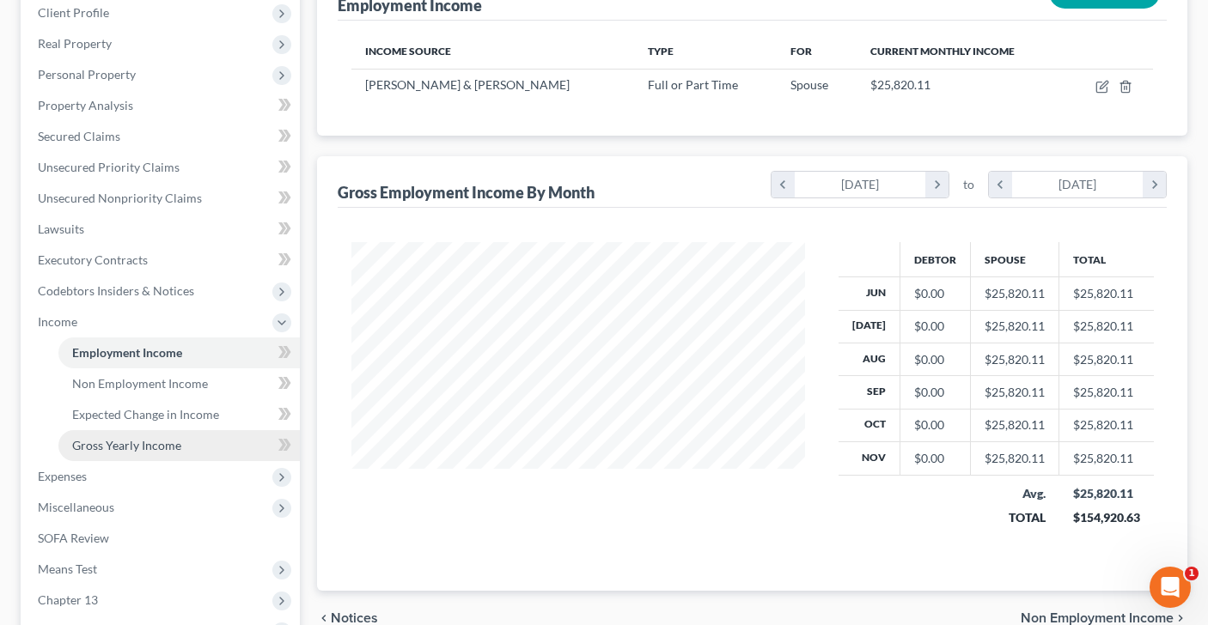
click at [190, 436] on link "Gross Yearly Income" at bounding box center [178, 445] width 241 height 31
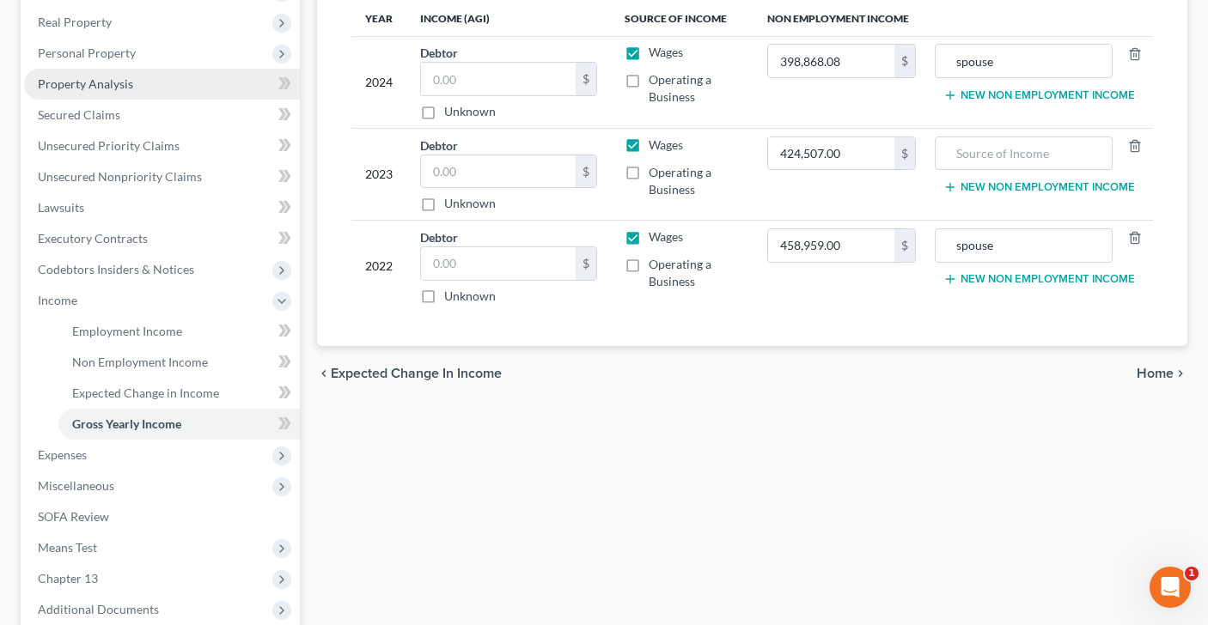
scroll to position [267, 0]
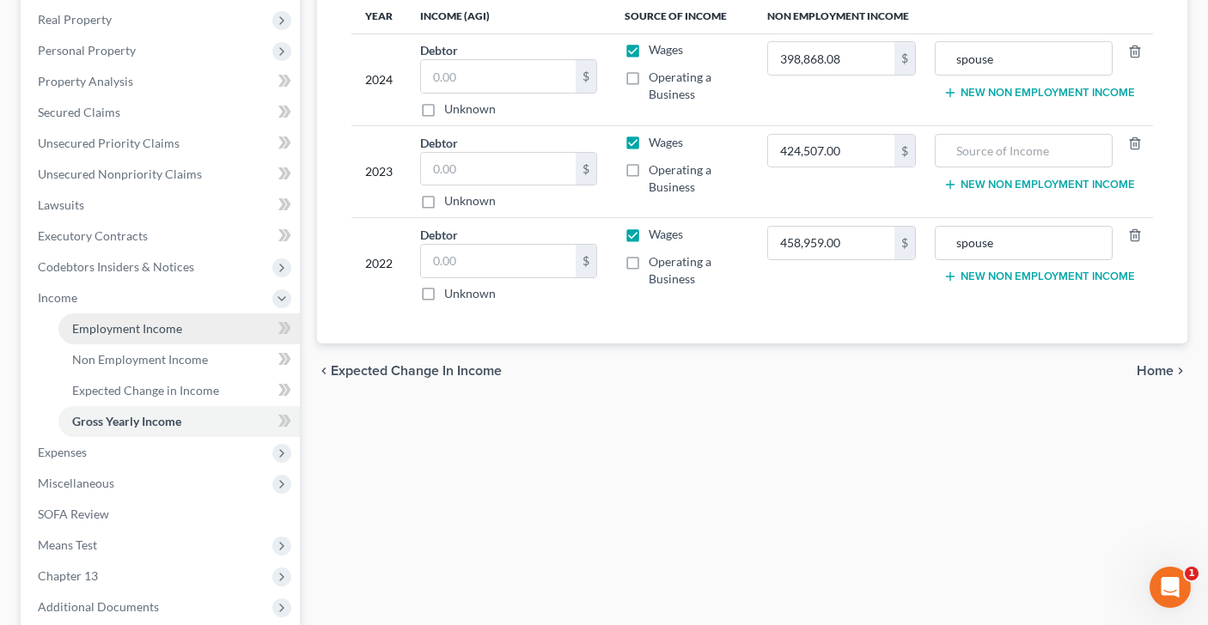
click at [102, 325] on span "Employment Income" at bounding box center [127, 328] width 110 height 15
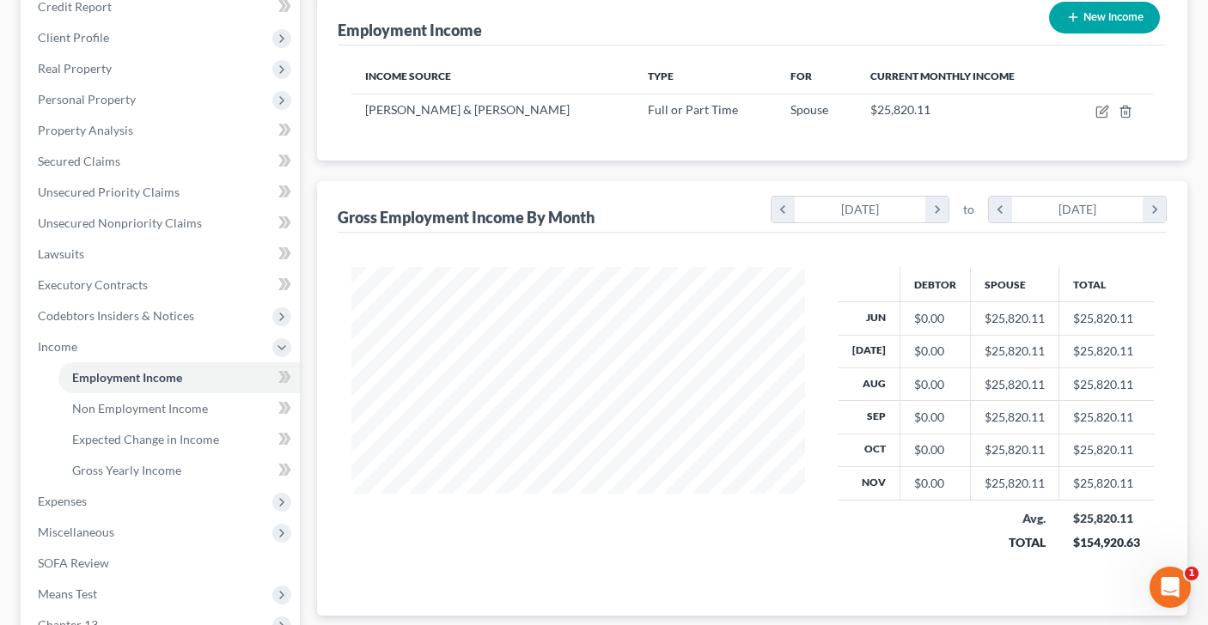
scroll to position [254, 0]
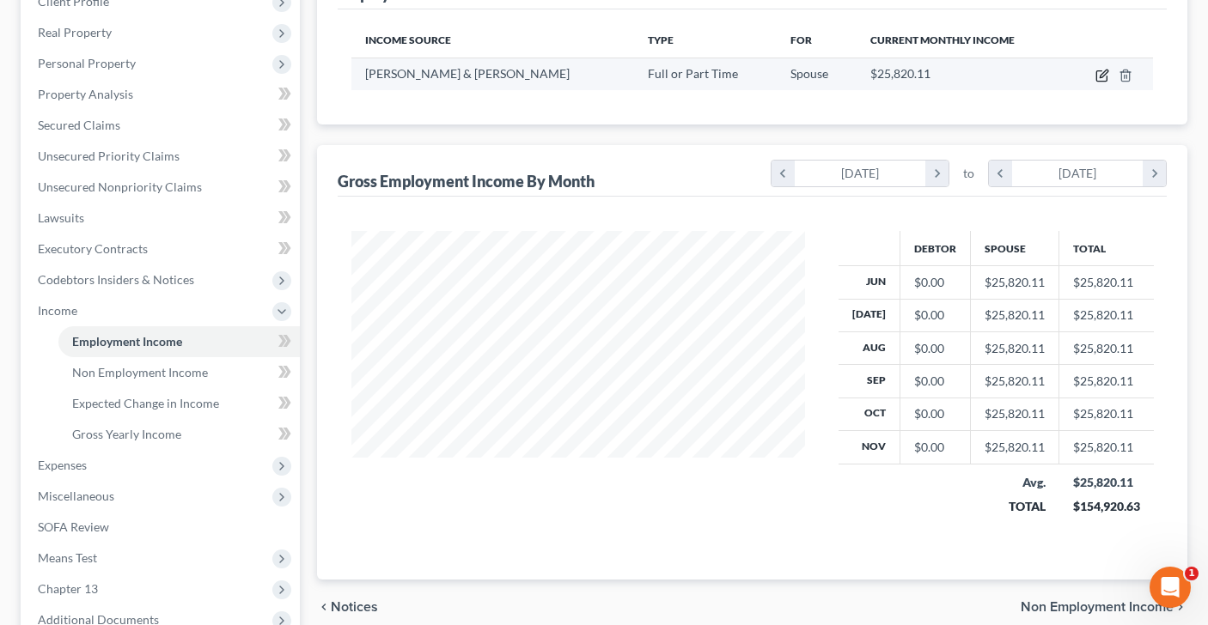
click at [1098, 76] on icon "button" at bounding box center [1102, 76] width 14 height 14
select select "0"
select select "2"
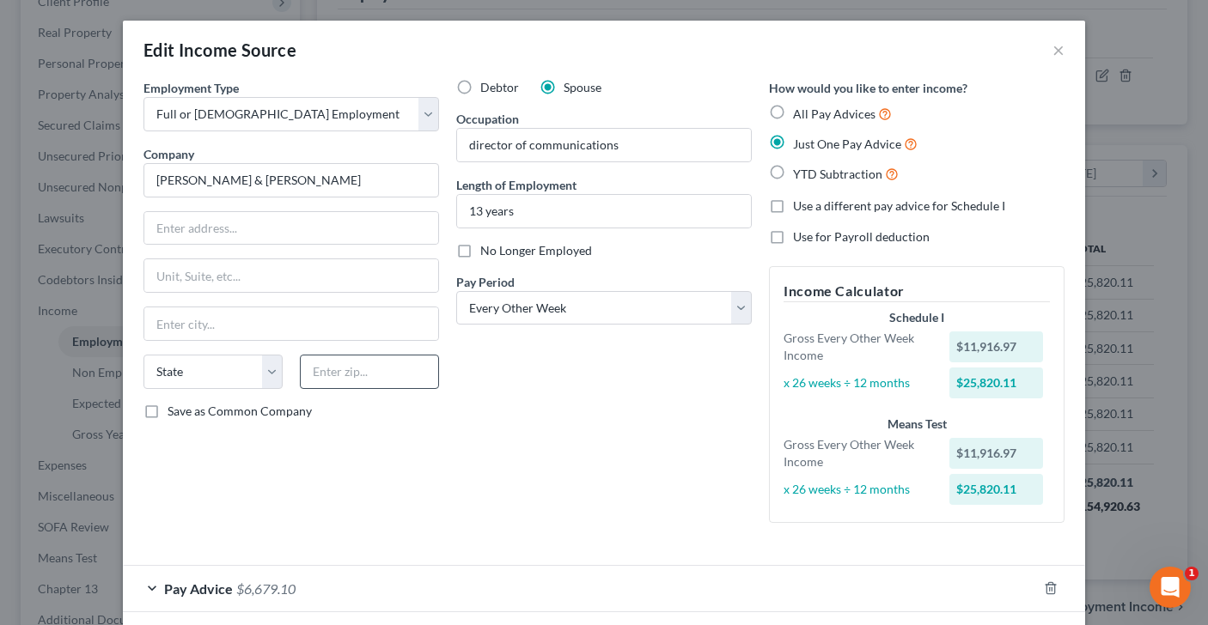
scroll to position [81, 0]
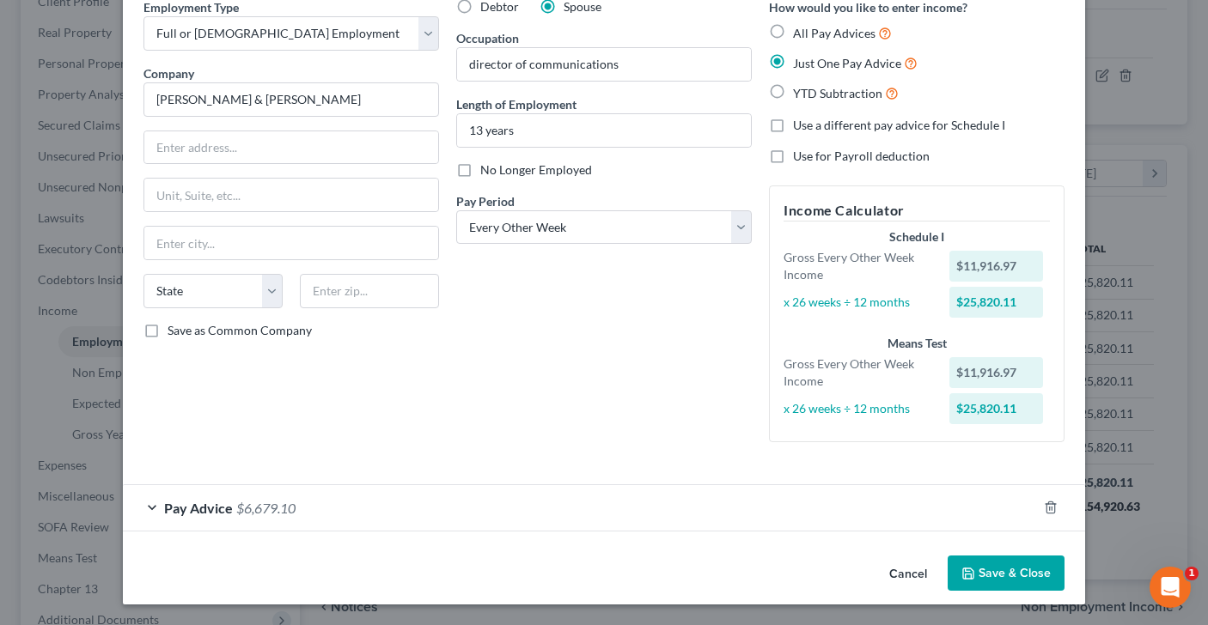
click at [154, 506] on div "Pay Advice $6,679.10" at bounding box center [580, 508] width 914 height 46
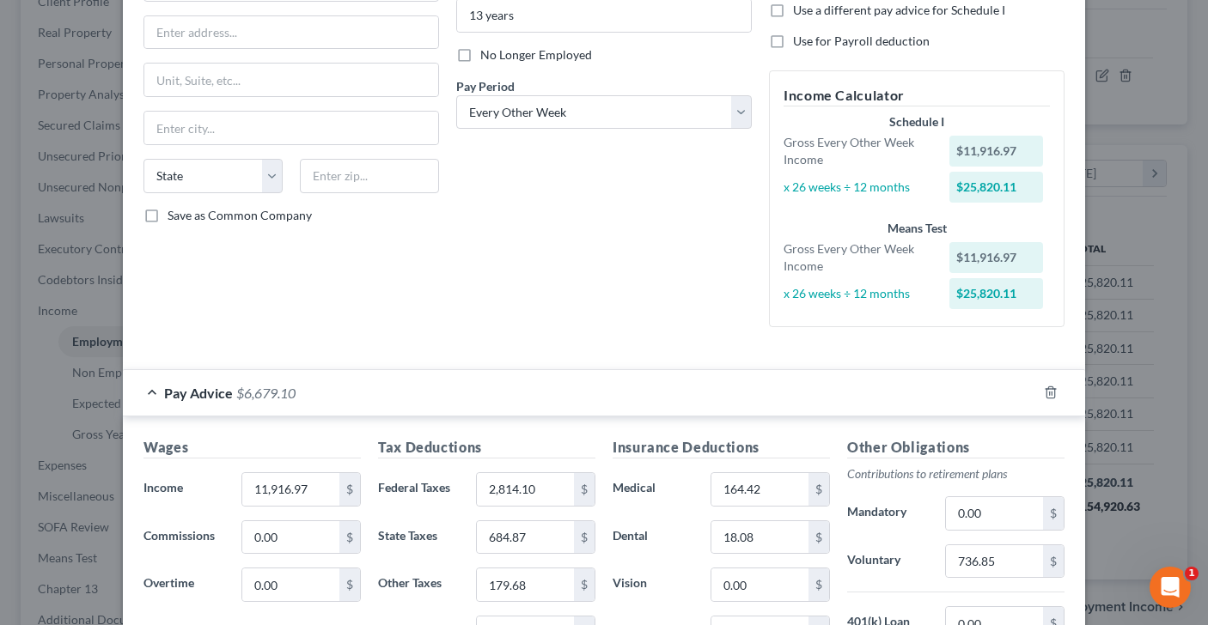
scroll to position [0, 0]
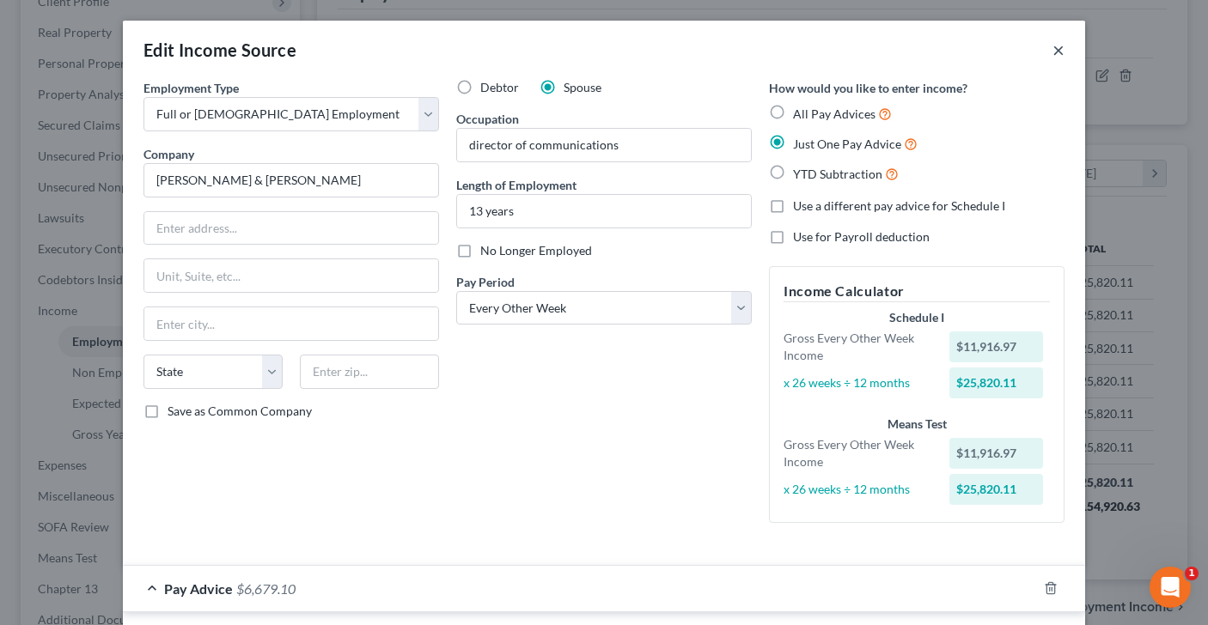
click at [1057, 47] on button "×" at bounding box center [1058, 50] width 12 height 21
